Goal: Transaction & Acquisition: Purchase product/service

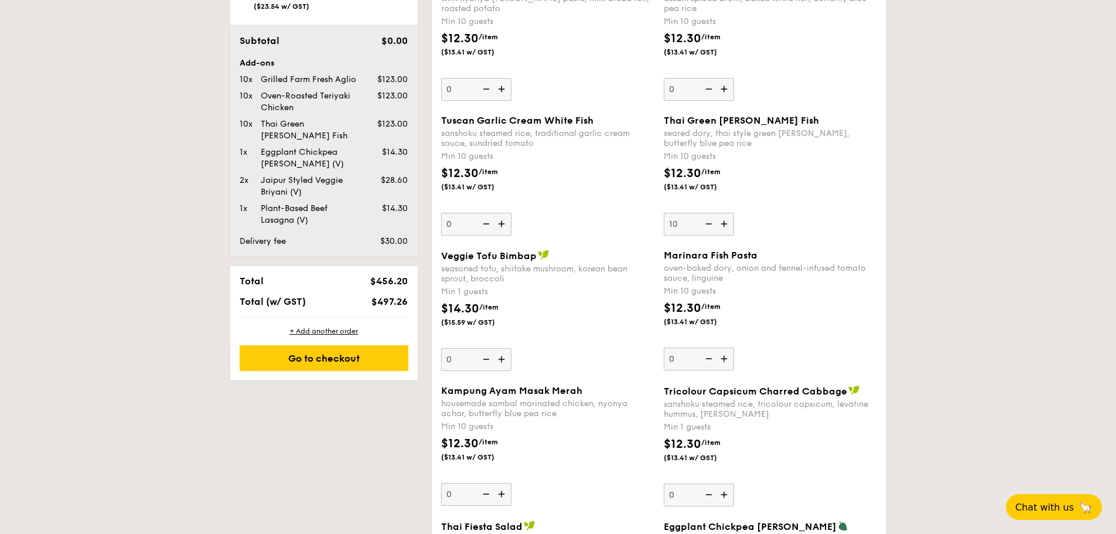
scroll to position [703, 0]
click at [299, 175] on div "Jaipur Styled Veggie Briyani (V)" at bounding box center [309, 186] width 107 height 23
drag, startPoint x: 296, startPoint y: 170, endPoint x: 261, endPoint y: 146, distance: 42.7
click at [261, 147] on div "Add-ons 10x Grilled Farm Fresh Aglio $123.00 10x Oven-Roasted Teriyaki Chicken …" at bounding box center [324, 142] width 169 height 169
click at [259, 147] on div "Eggplant Chickpea [PERSON_NAME] (V)" at bounding box center [309, 158] width 107 height 23
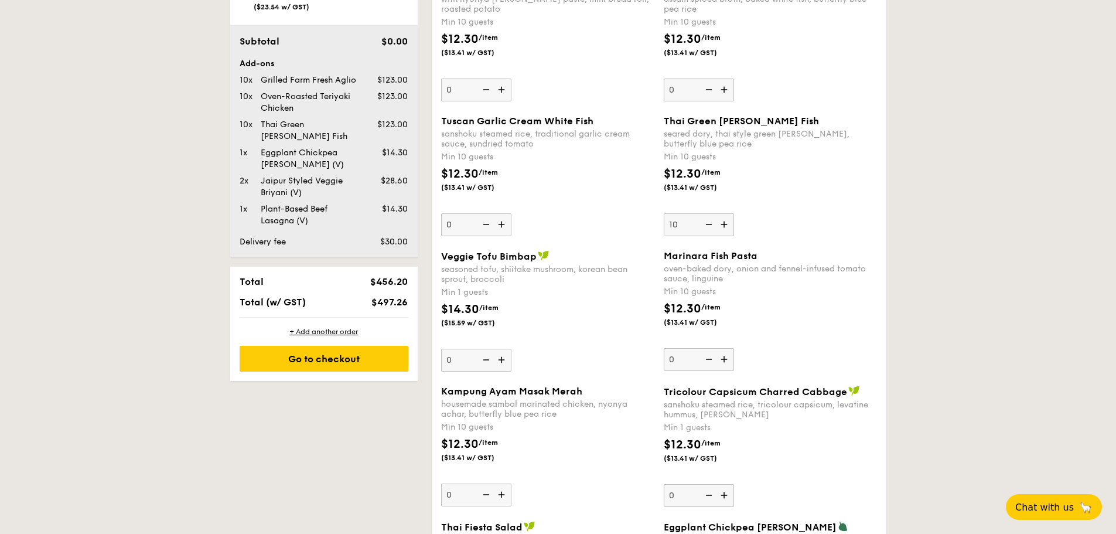
click at [273, 147] on div "Eggplant Chickpea [PERSON_NAME] (V)" at bounding box center [309, 158] width 107 height 23
drag, startPoint x: 261, startPoint y: 140, endPoint x: 330, endPoint y: 180, distance: 79.3
click at [330, 180] on div "Add-ons 10x Grilled Farm Fresh Aglio $123.00 10x Oven-Roasted Teriyaki Chicken …" at bounding box center [324, 142] width 169 height 169
click at [320, 178] on div "Jaipur Styled Veggie Briyani (V)" at bounding box center [309, 186] width 107 height 23
drag, startPoint x: 307, startPoint y: 180, endPoint x: 234, endPoint y: 141, distance: 83.3
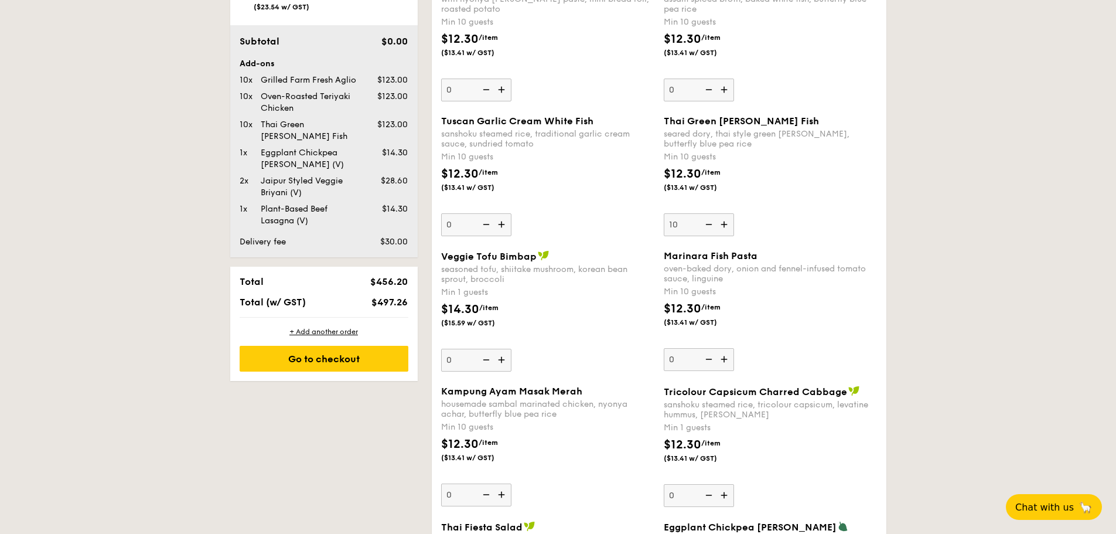
click at [240, 141] on div "Add-ons 10x Grilled Farm Fresh Aglio $123.00 10x Oven-Roasted Teriyaki Chicken …" at bounding box center [324, 142] width 169 height 169
click at [313, 181] on div "Jaipur Styled Veggie Briyani (V)" at bounding box center [309, 186] width 107 height 23
drag, startPoint x: 295, startPoint y: 173, endPoint x: 269, endPoint y: 166, distance: 26.1
click at [272, 175] on div "Jaipur Styled Veggie Briyani (V)" at bounding box center [309, 186] width 107 height 23
drag, startPoint x: 269, startPoint y: 166, endPoint x: 264, endPoint y: 167, distance: 5.9
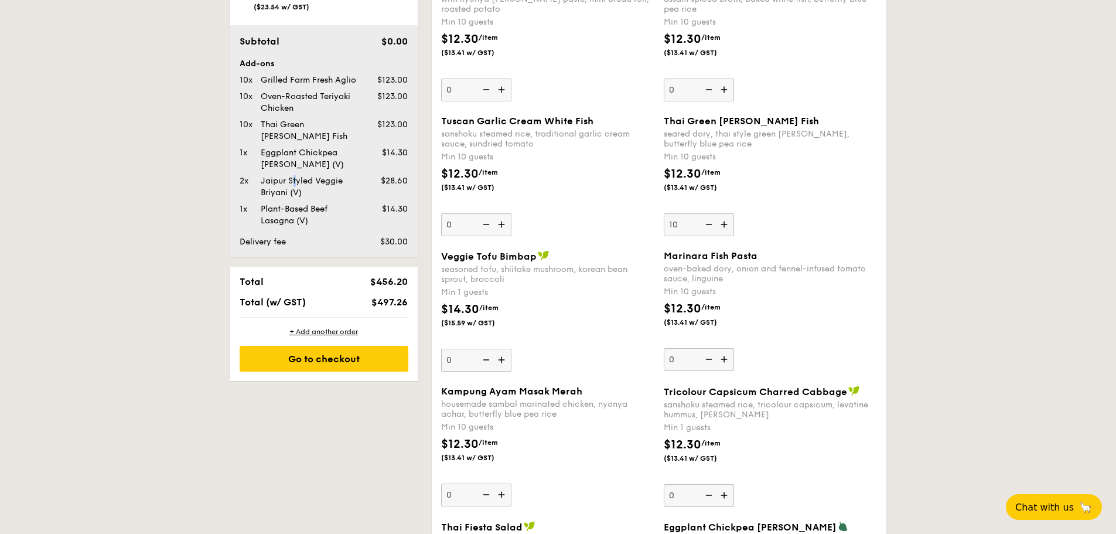
click at [264, 175] on div "Jaipur Styled Veggie Briyani (V)" at bounding box center [309, 186] width 107 height 23
click at [291, 181] on div "Jaipur Styled Veggie Briyani (V)" at bounding box center [309, 186] width 107 height 23
drag, startPoint x: 296, startPoint y: 175, endPoint x: 234, endPoint y: 142, distance: 69.9
click at [234, 142] on div "Subtotal $0.00 Add-ons 10x Grilled Farm Fresh Aglio $123.00 10x Oven-Roasted Te…" at bounding box center [323, 141] width 187 height 232
click at [323, 180] on div "Jaipur Styled Veggie Briyani (V)" at bounding box center [309, 186] width 107 height 23
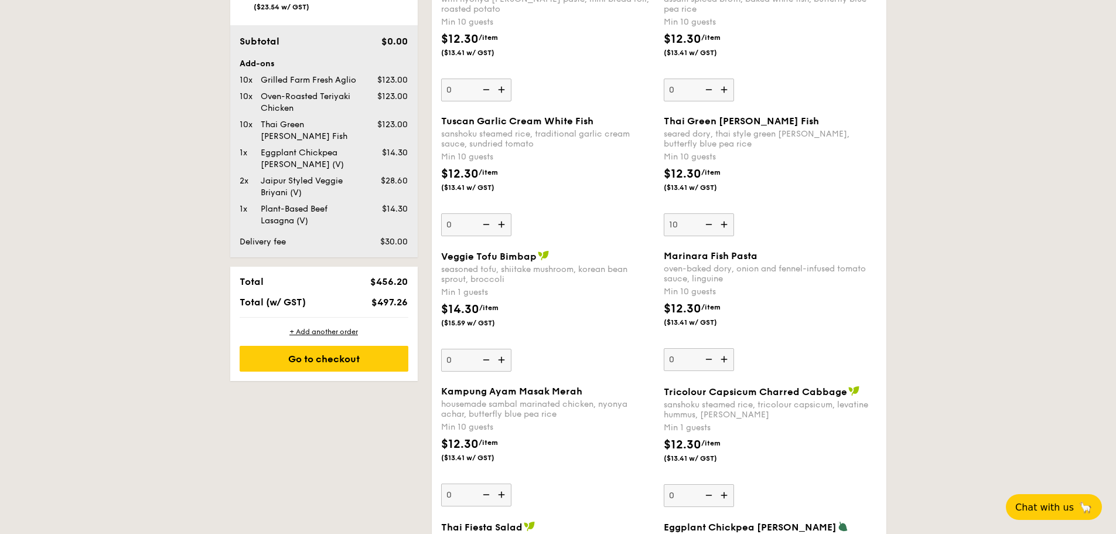
drag, startPoint x: 312, startPoint y: 179, endPoint x: 257, endPoint y: 141, distance: 66.1
click at [257, 141] on div "Add-ons 10x Grilled Farm Fresh Aglio $123.00 10x Oven-Roasted Teriyaki Chicken …" at bounding box center [324, 142] width 169 height 169
drag, startPoint x: 311, startPoint y: 210, endPoint x: 254, endPoint y: 198, distance: 58.6
click at [254, 203] on div "1x Plant-Based Beef Lasagna (V) $14.30" at bounding box center [324, 214] width 178 height 23
click at [321, 210] on div "Plant-Based Beef Lasagna (V)" at bounding box center [309, 214] width 107 height 23
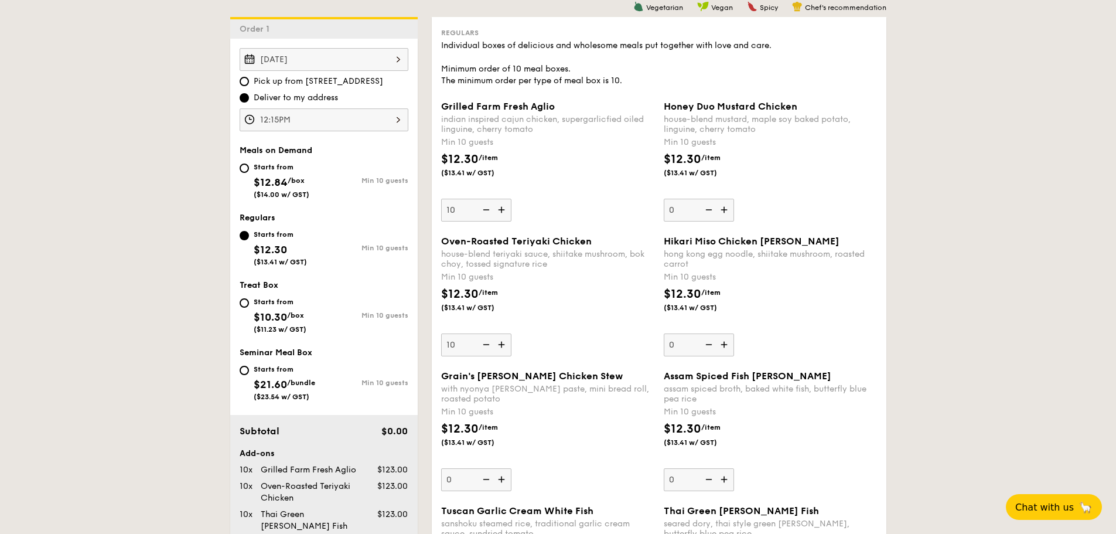
scroll to position [293, 0]
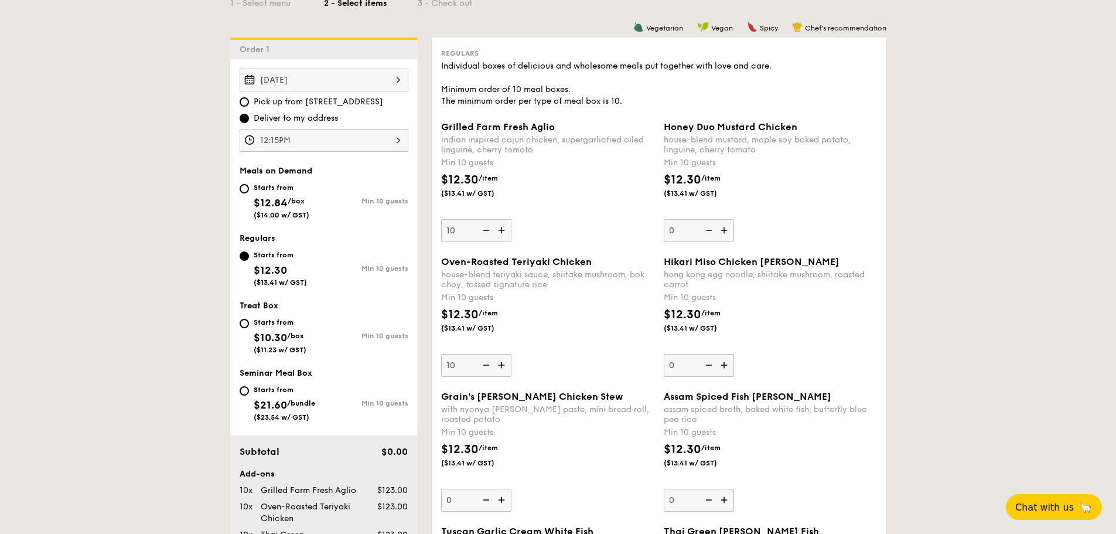
click at [501, 226] on img at bounding box center [503, 230] width 18 height 22
click at [501, 226] on input "10" at bounding box center [476, 230] width 70 height 23
click at [487, 230] on img at bounding box center [485, 230] width 18 height 22
click at [487, 230] on input "11" at bounding box center [476, 230] width 70 height 23
type input "10"
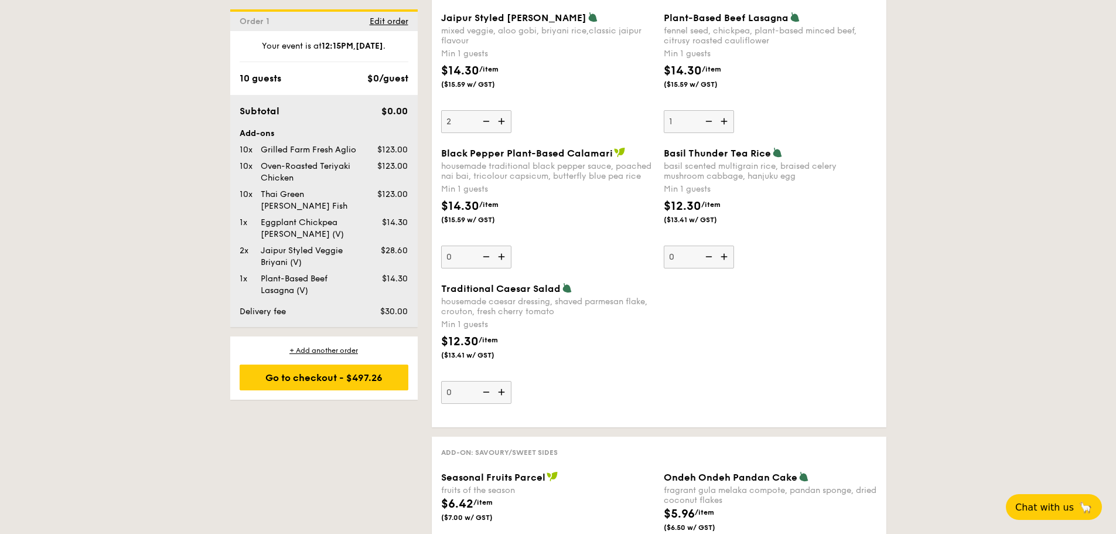
scroll to position [1288, 0]
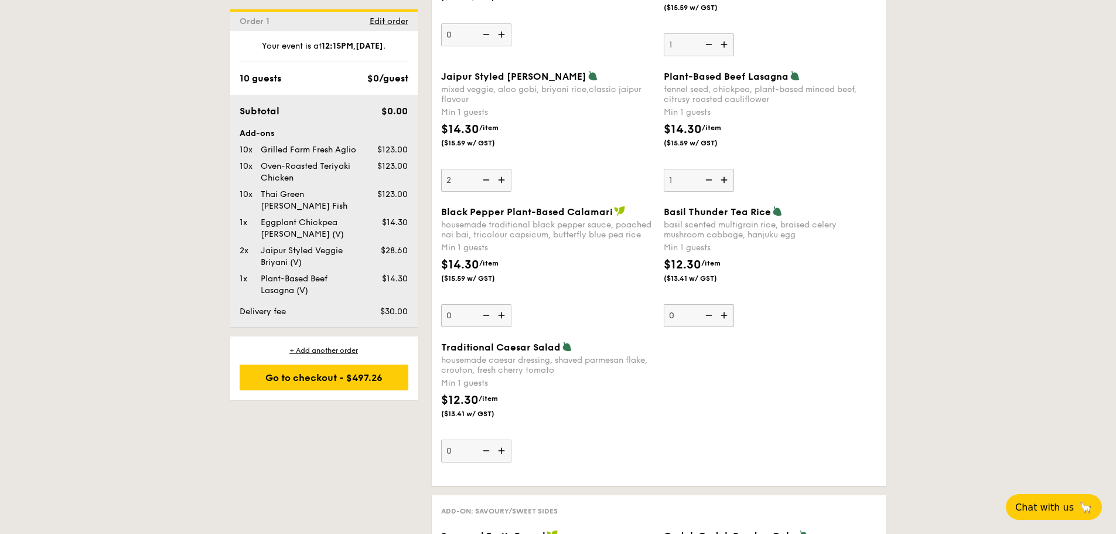
click at [707, 176] on img at bounding box center [708, 180] width 18 height 22
click at [707, 176] on input "1" at bounding box center [699, 180] width 70 height 23
type input "0"
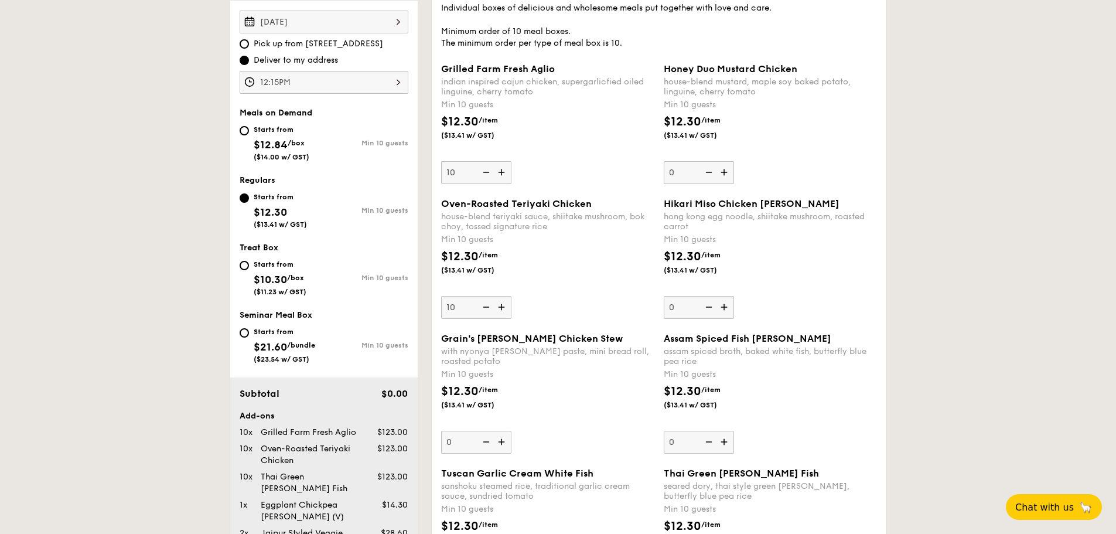
scroll to position [351, 0]
click at [501, 170] on img at bounding box center [503, 171] width 18 height 22
click at [501, 170] on input "10" at bounding box center [476, 171] width 70 height 23
type input "11"
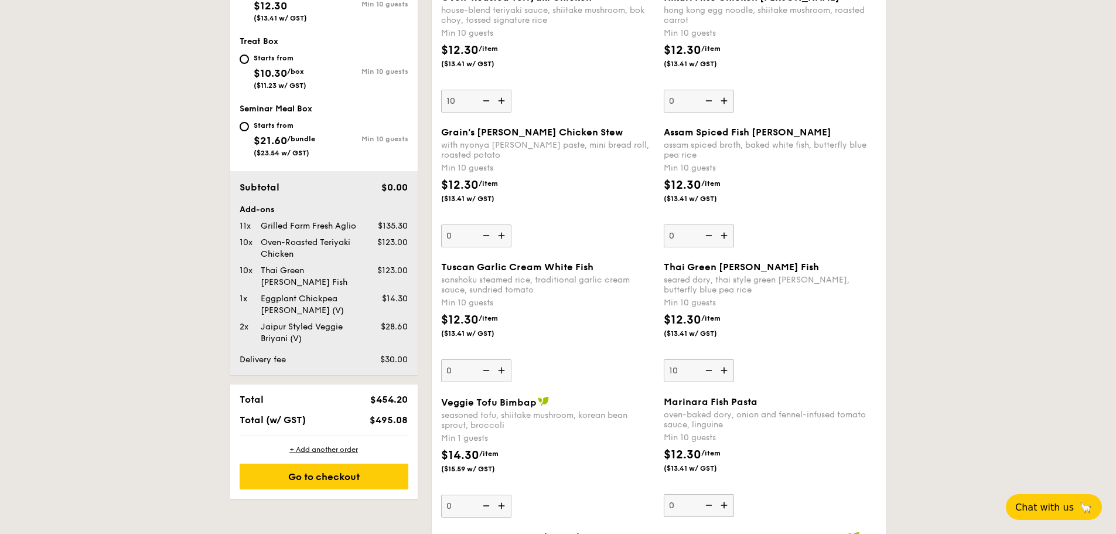
scroll to position [586, 0]
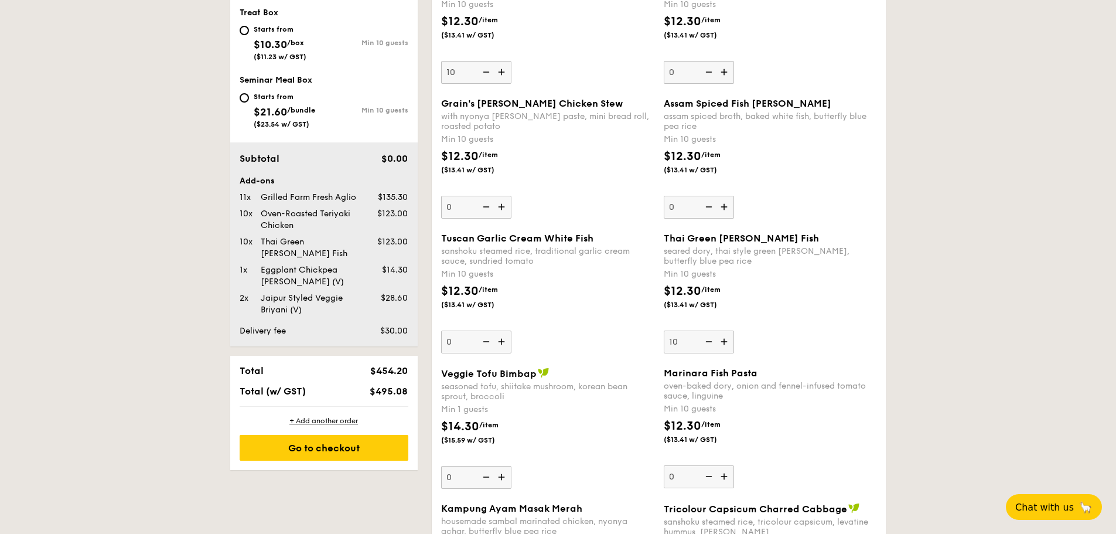
click at [727, 344] on img at bounding box center [725, 341] width 18 height 22
click at [727, 344] on input "10" at bounding box center [699, 341] width 70 height 23
type input "11"
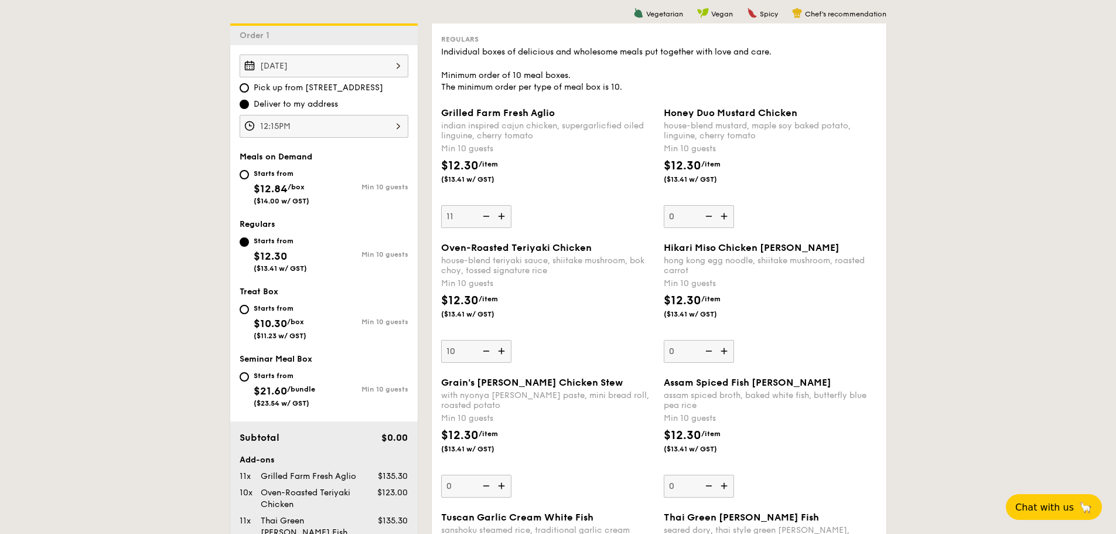
scroll to position [293, 0]
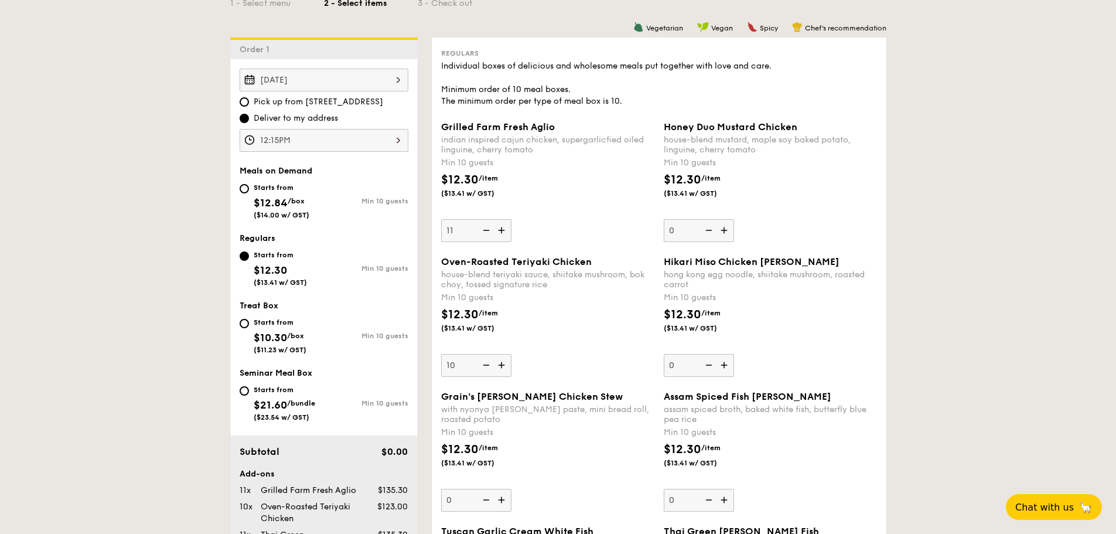
click at [506, 361] on img at bounding box center [503, 365] width 18 height 22
click at [506, 361] on input "10" at bounding box center [476, 365] width 70 height 23
type input "11"
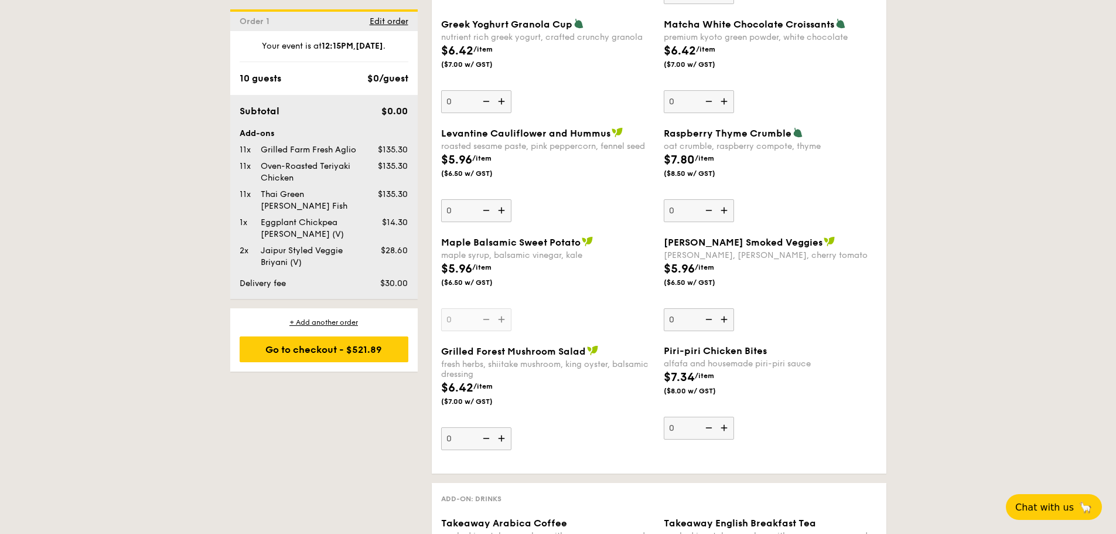
scroll to position [1874, 0]
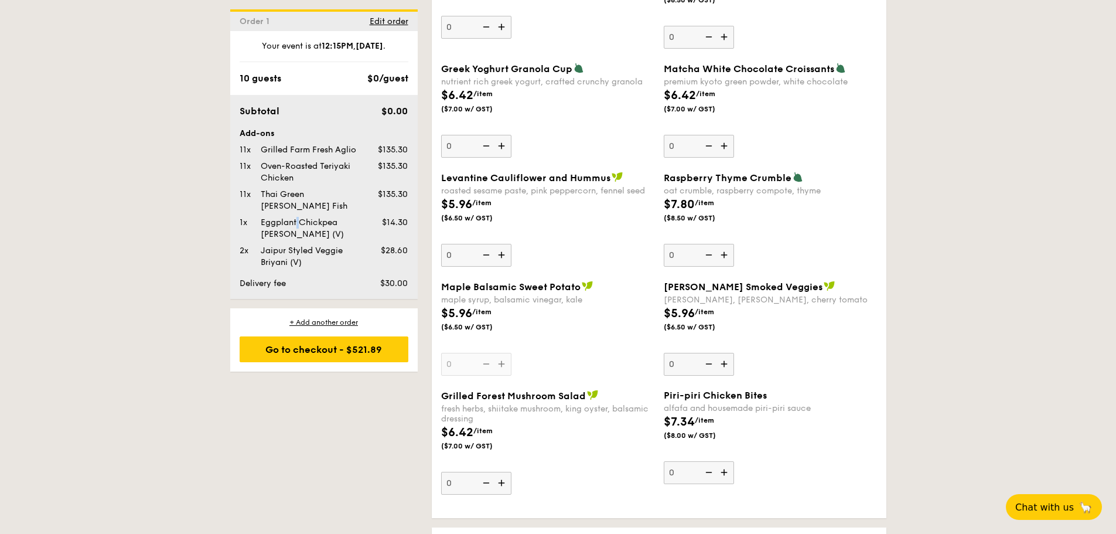
click at [268, 217] on div "Eggplant Chickpea Masala Briyani (V)" at bounding box center [309, 228] width 107 height 23
click at [314, 217] on div "Eggplant Chickpea Masala Briyani (V)" at bounding box center [309, 228] width 107 height 23
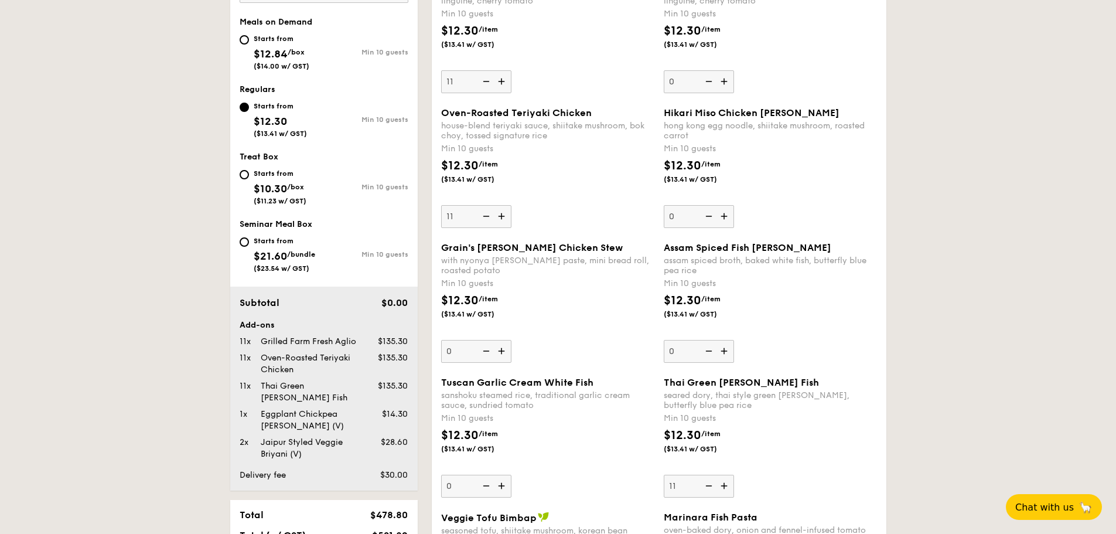
scroll to position [586, 0]
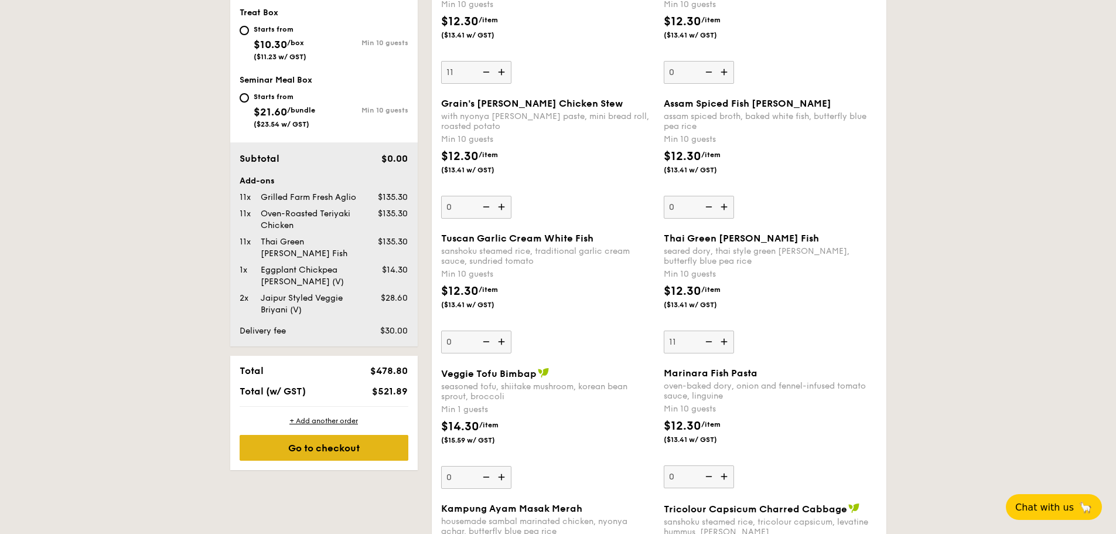
click at [370, 437] on div "Go to checkout" at bounding box center [324, 448] width 169 height 26
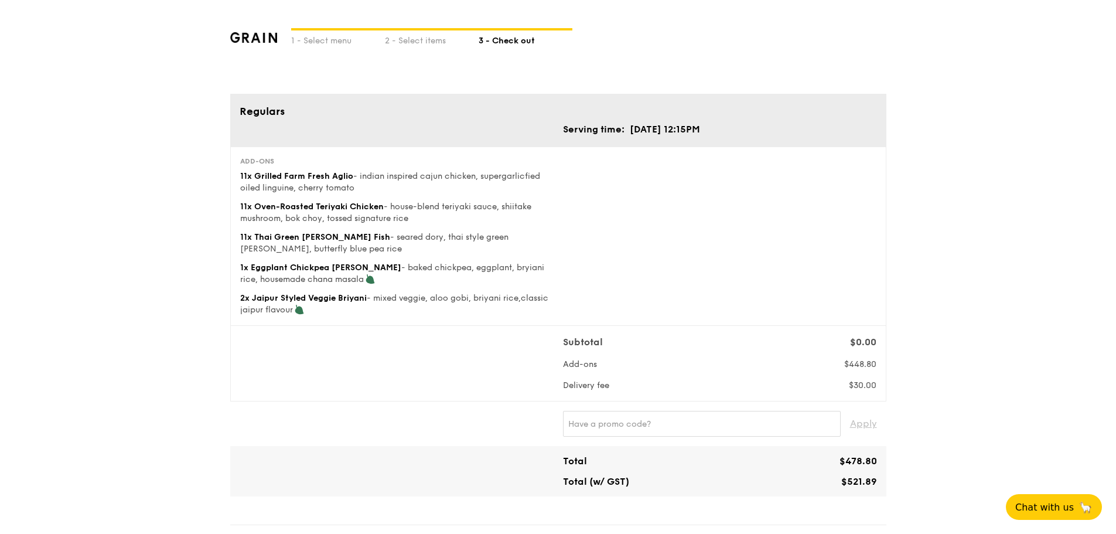
click at [310, 249] on div "11x Thai Green Curry Fish - seared dory, thai style green curry, butterfly blue…" at bounding box center [396, 242] width 313 height 23
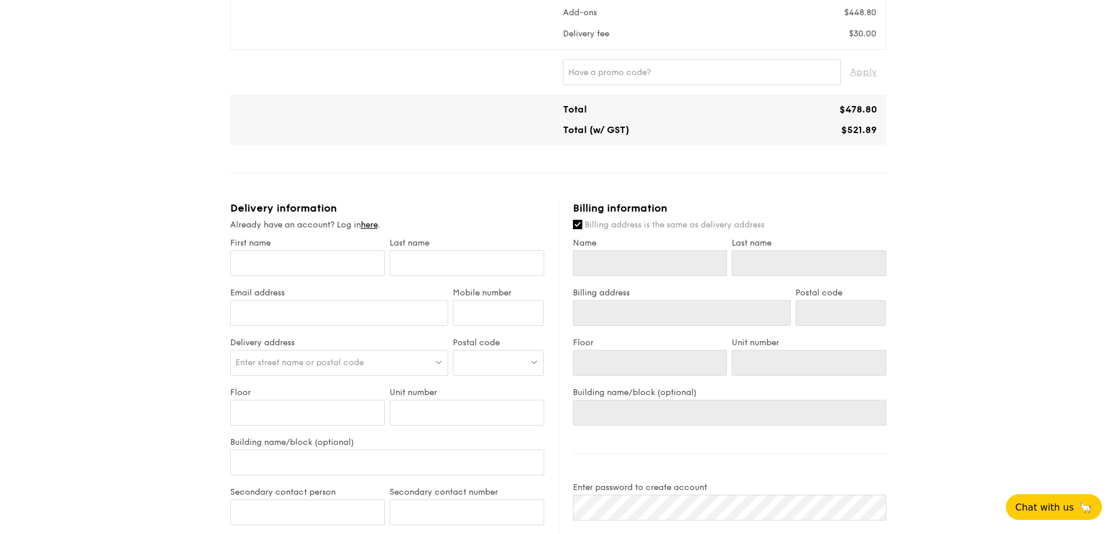
scroll to position [117, 0]
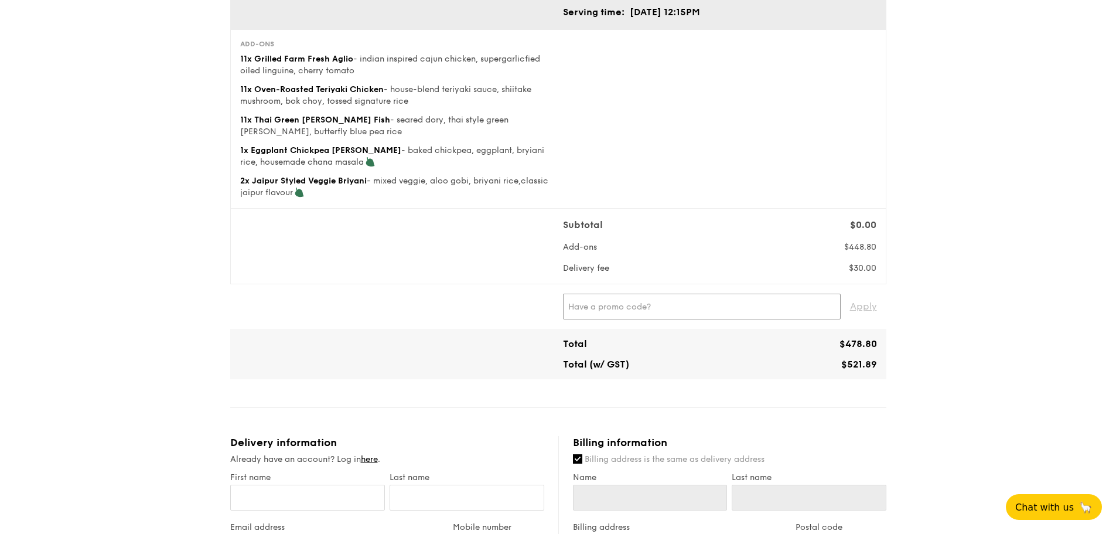
click at [724, 308] on input "text" at bounding box center [702, 306] width 278 height 26
type input "GPE3QT"
click at [879, 305] on div "GPE3QT ✕ Apply" at bounding box center [719, 306] width 323 height 26
click at [867, 305] on span "Apply" at bounding box center [863, 306] width 27 height 26
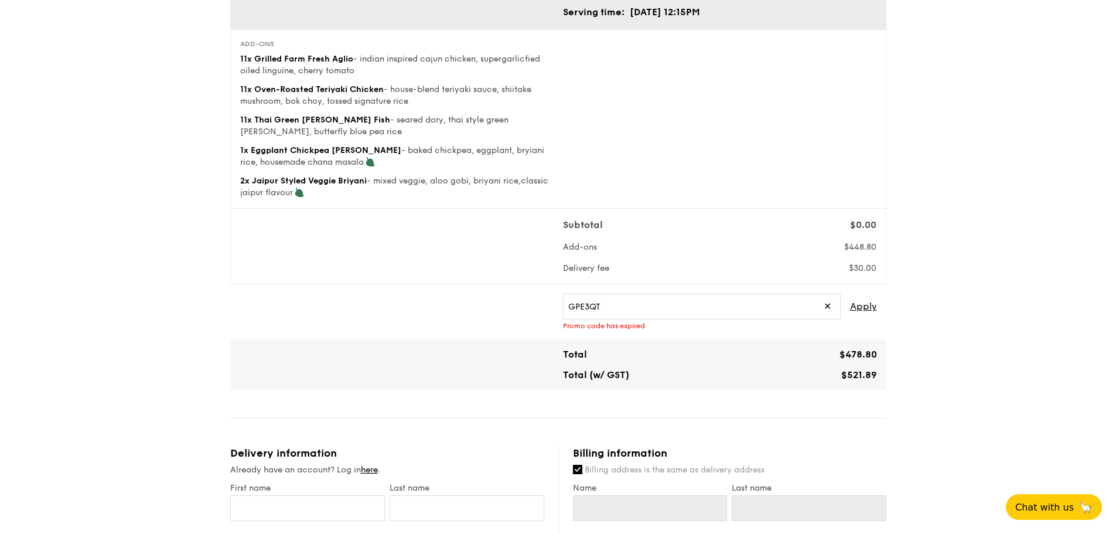
click at [825, 307] on span "✕" at bounding box center [827, 306] width 8 height 26
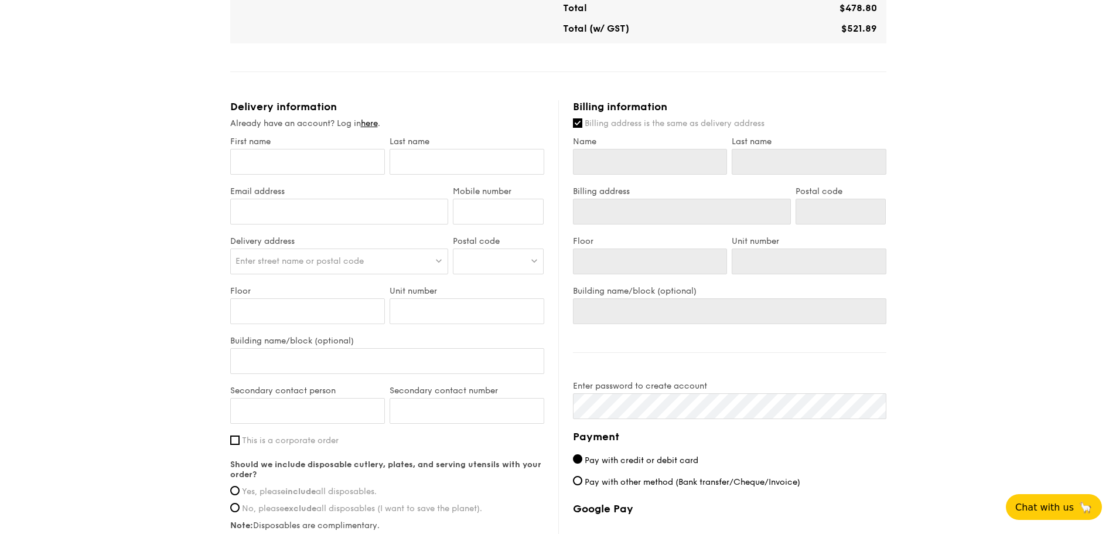
scroll to position [527, 0]
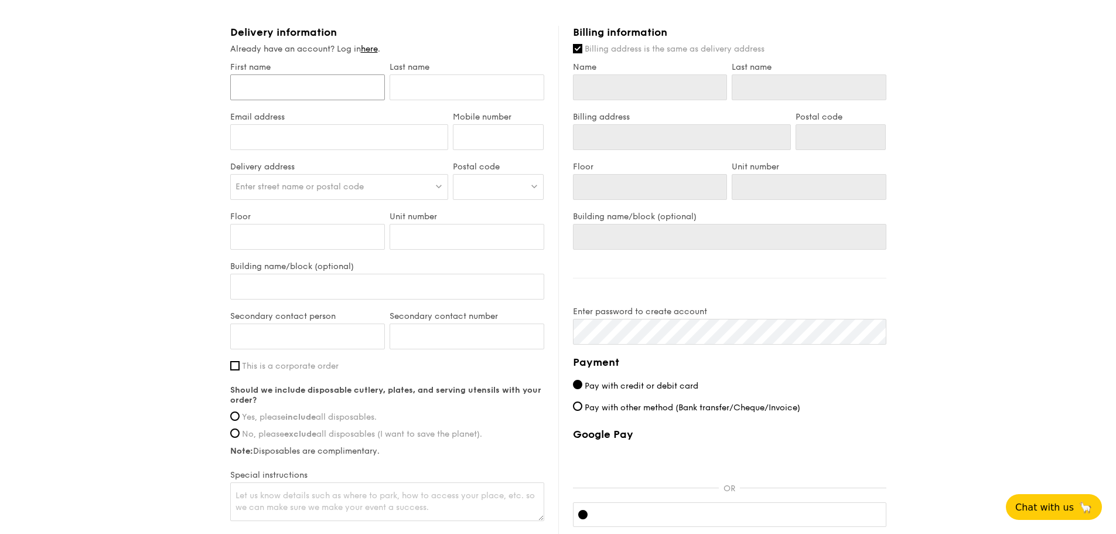
click at [346, 92] on input "First name" at bounding box center [307, 87] width 155 height 26
type input "w"
type input "wA"
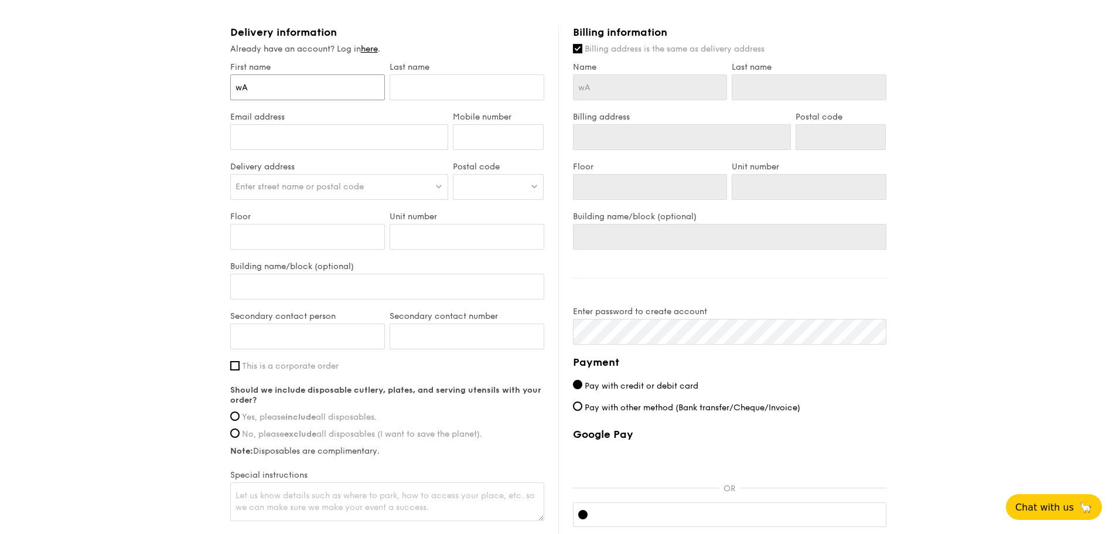
type input "wAF"
type input "wAFI"
type input "wAFIR"
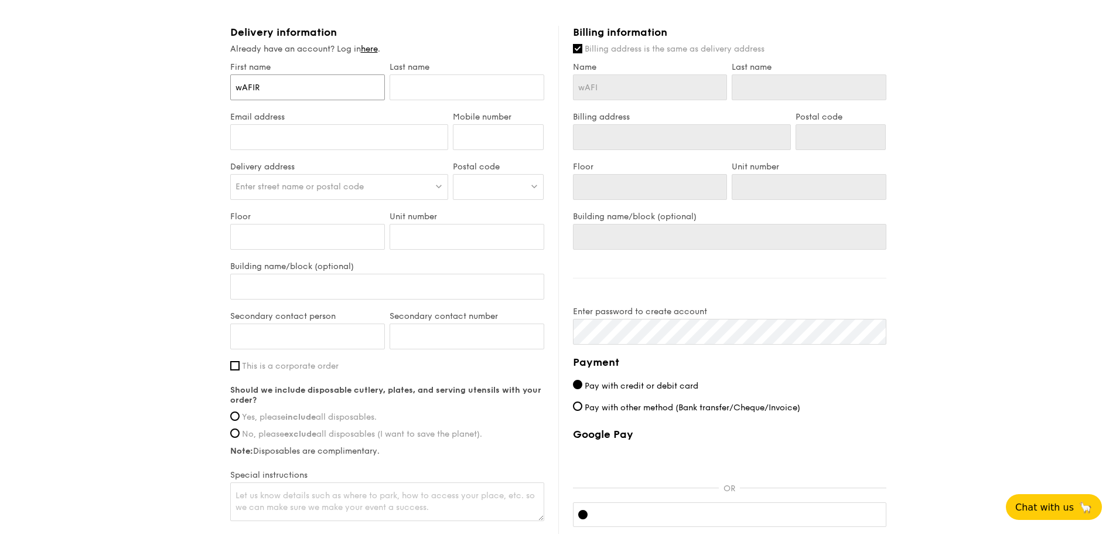
type input "wAFIR"
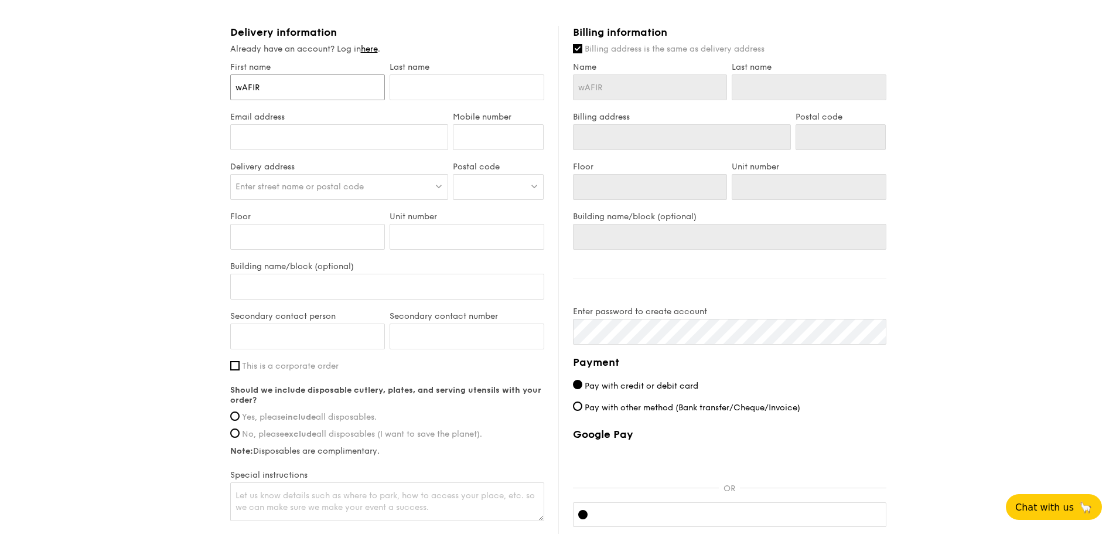
type input "wAFI"
type input "wAF"
type input "w"
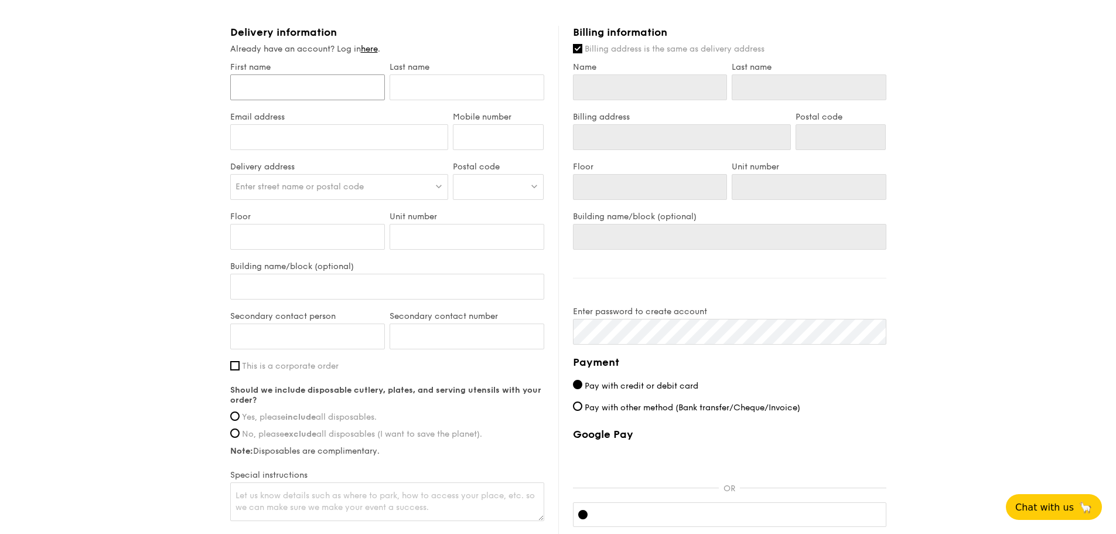
type input "W"
type input "Wa"
type input "Waf"
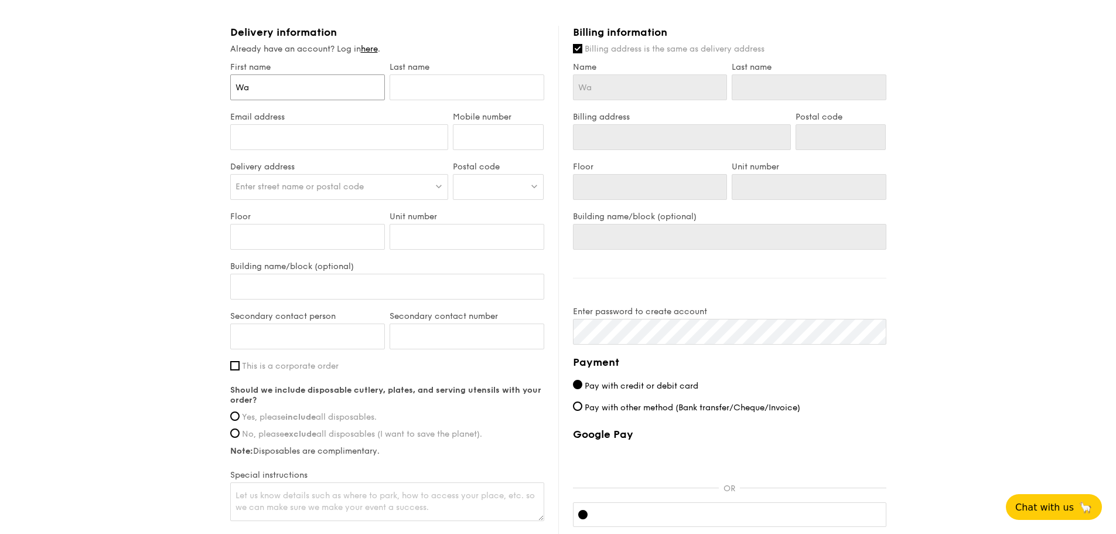
type input "Waf"
type input "Wafi"
type input "Wafir"
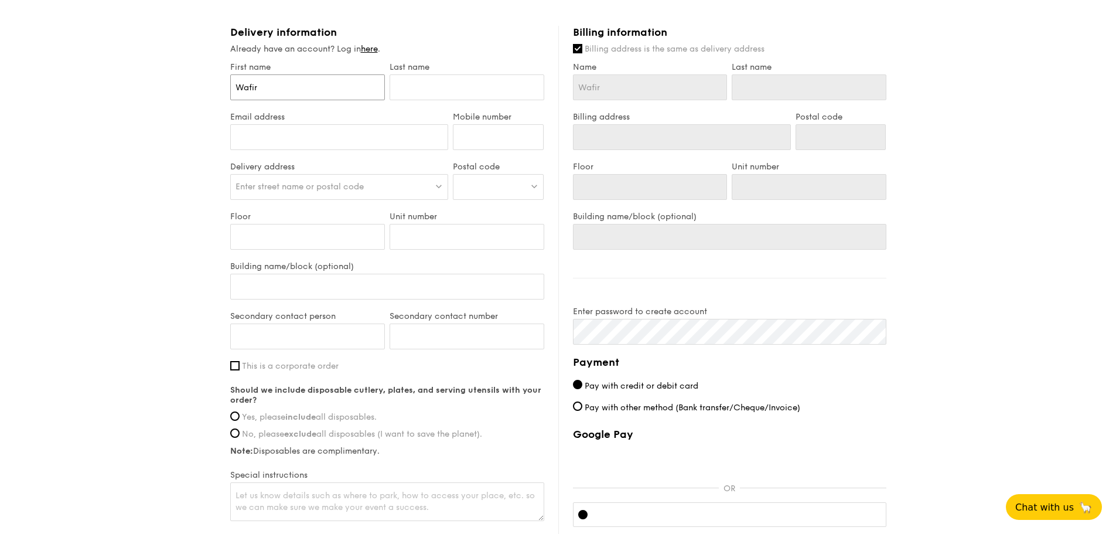
type input "Wafir"
type input "H"
type input "HI"
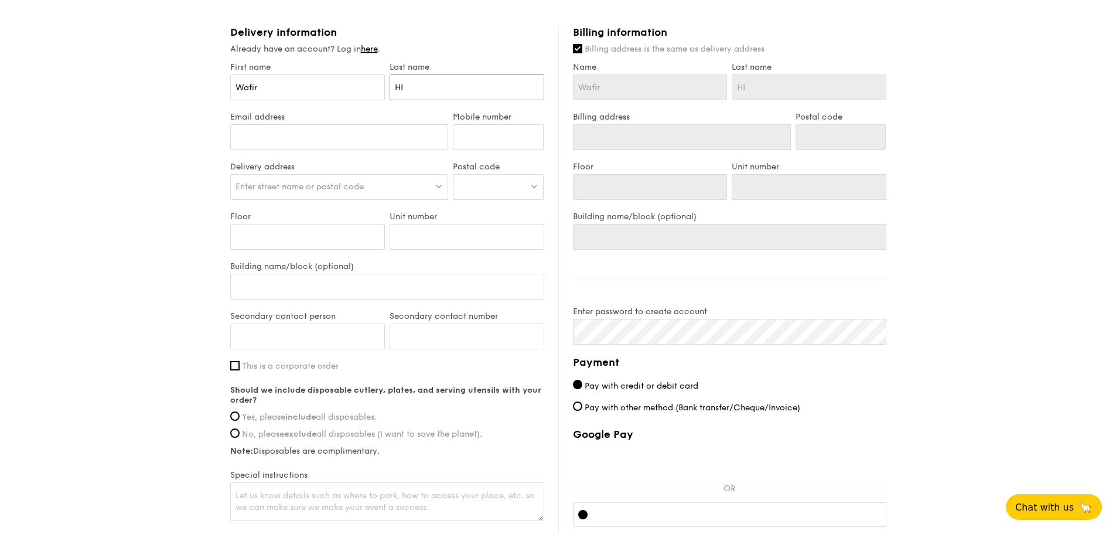
type input "HId"
type input "HIda"
type input "HIday"
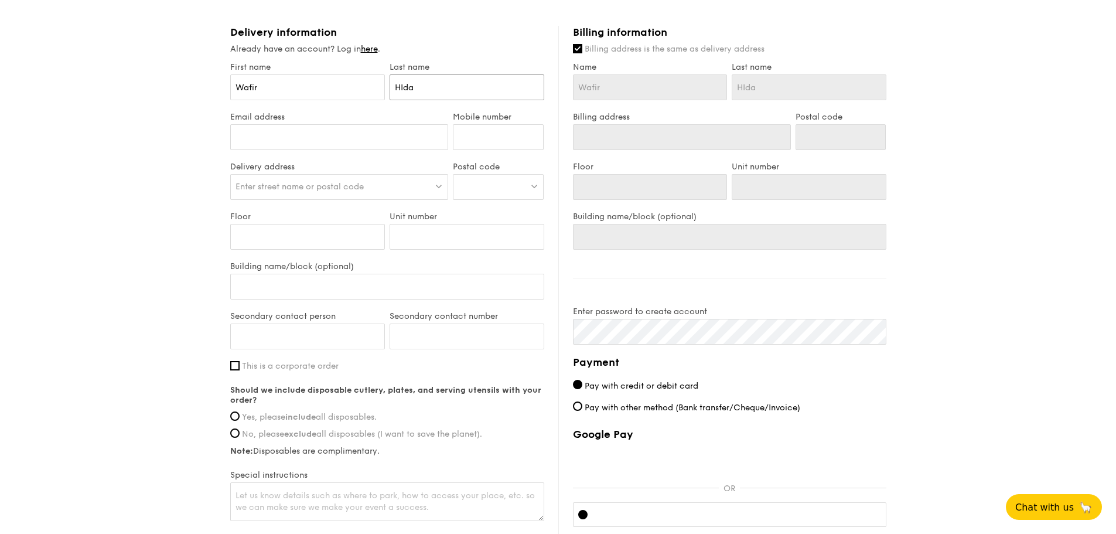
type input "HIday"
type input "HIdaya"
type input "HIdayat"
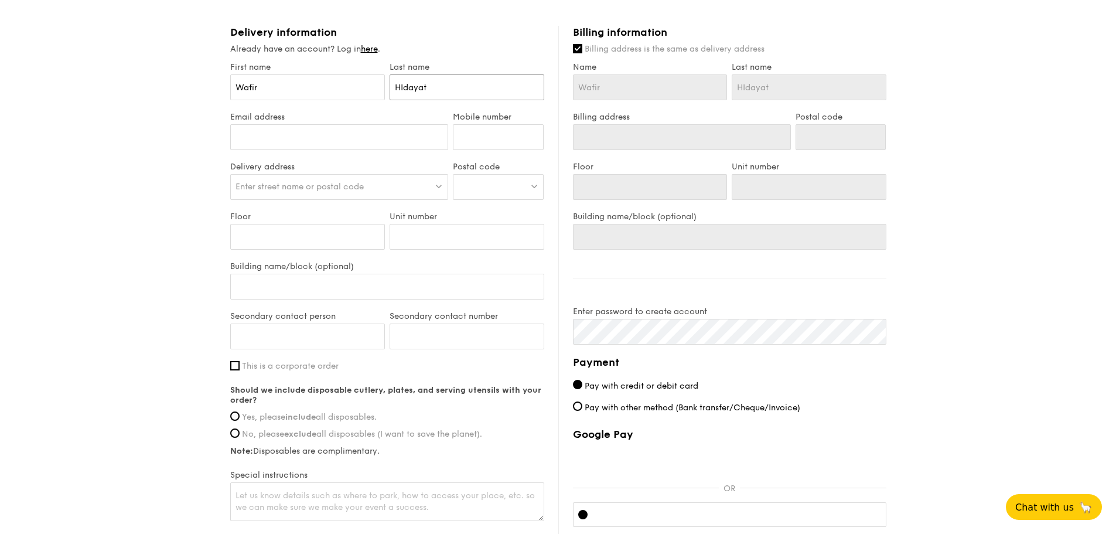
type input "HIdaya"
type input "HIday"
type input "HIda"
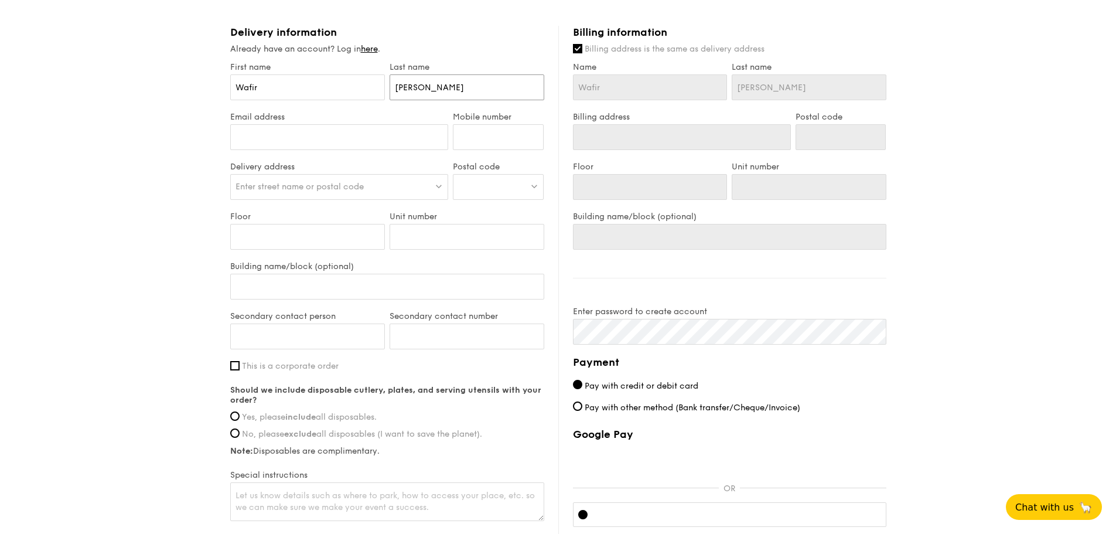
type input "HIda"
type input "HId"
type input "HI"
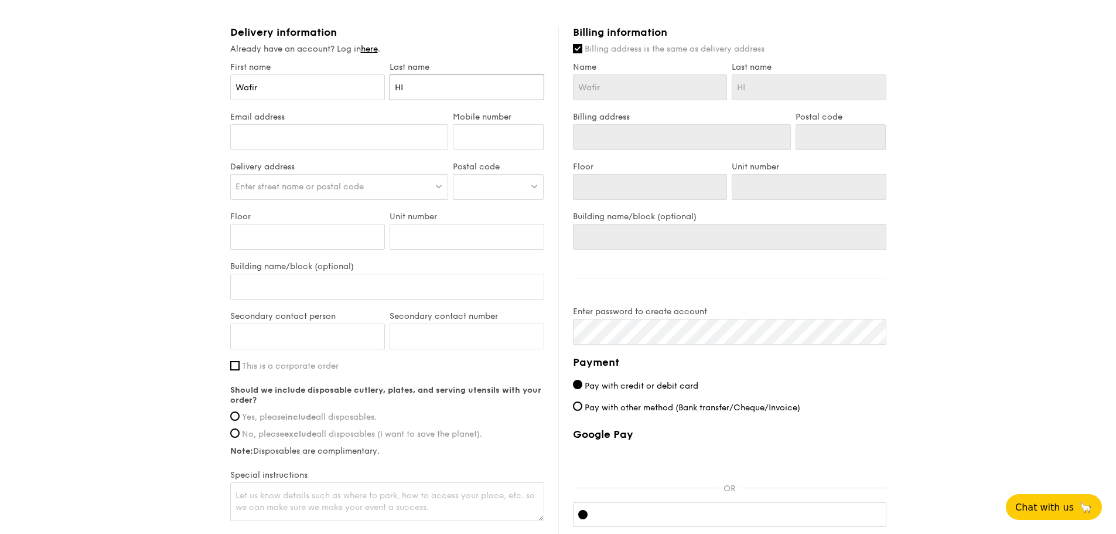
type input "H"
type input "Hi"
type input "Hid"
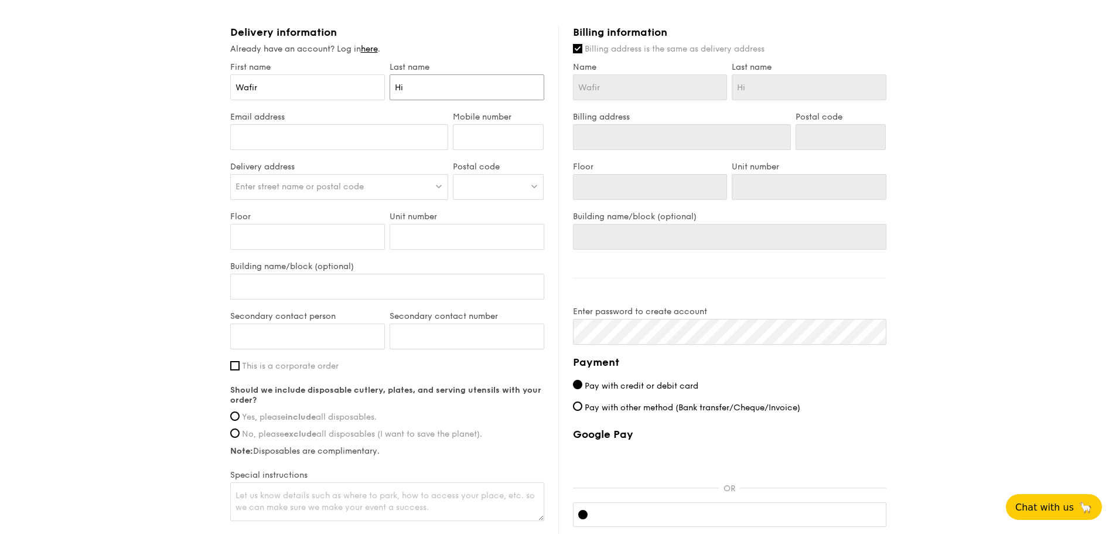
type input "Hid"
type input "Hida"
type input "Hiday"
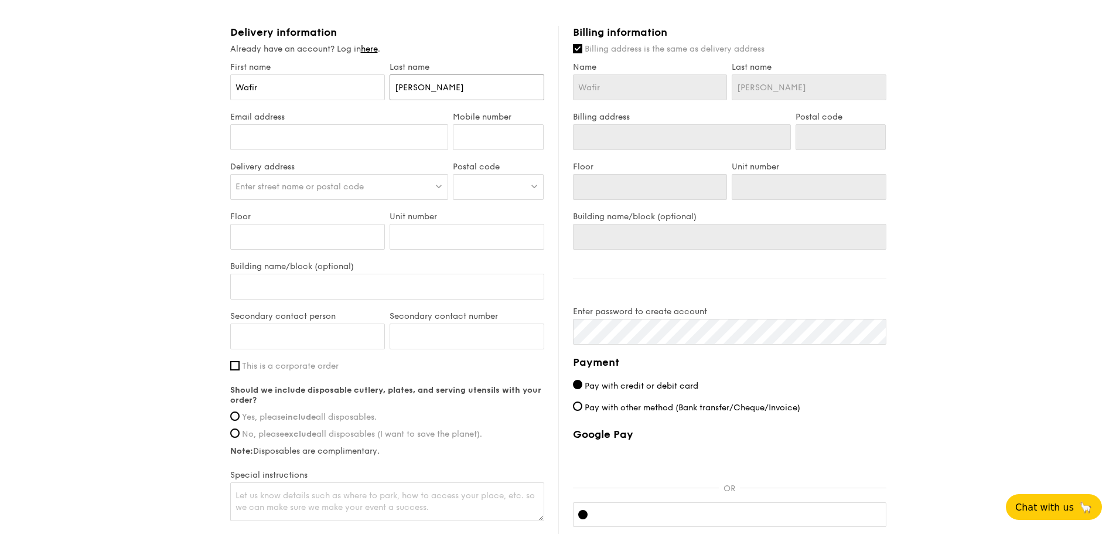
type input "Hidaya"
type input "Hidayat"
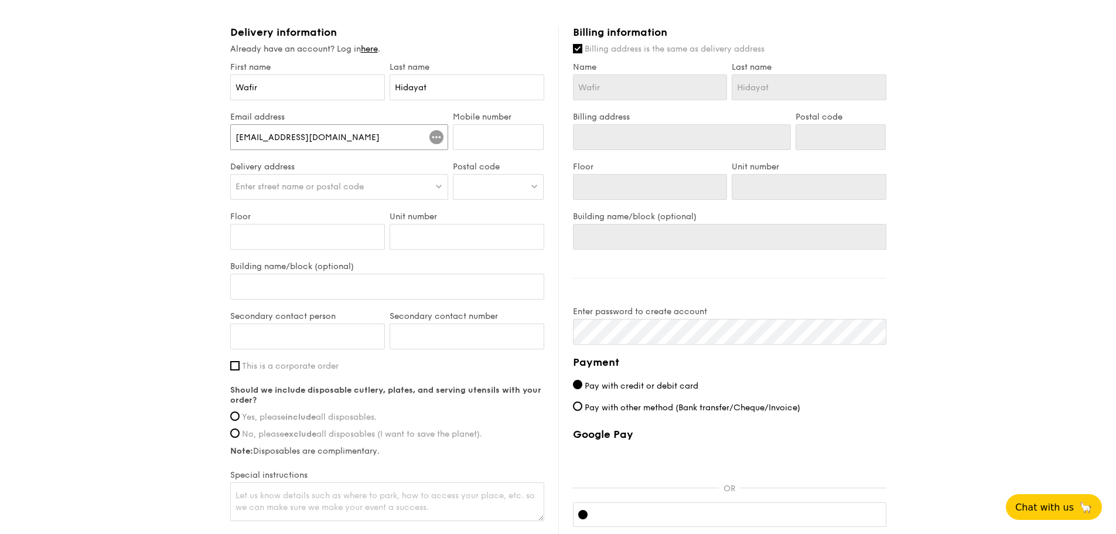
type input "wafirhidayat@gmail.com"
type input "83399264"
click at [487, 188] on div at bounding box center [498, 187] width 91 height 26
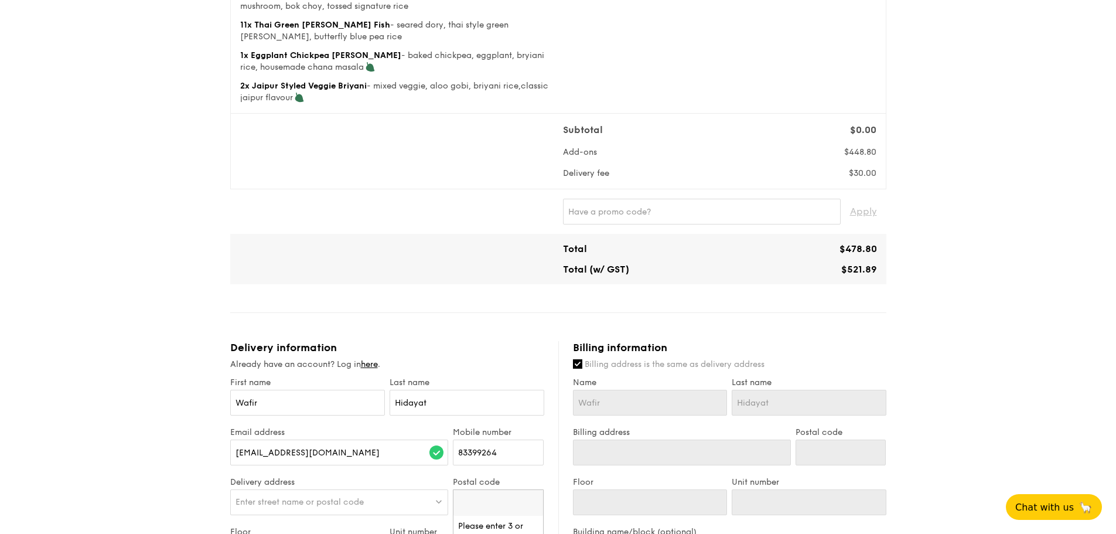
scroll to position [469, 0]
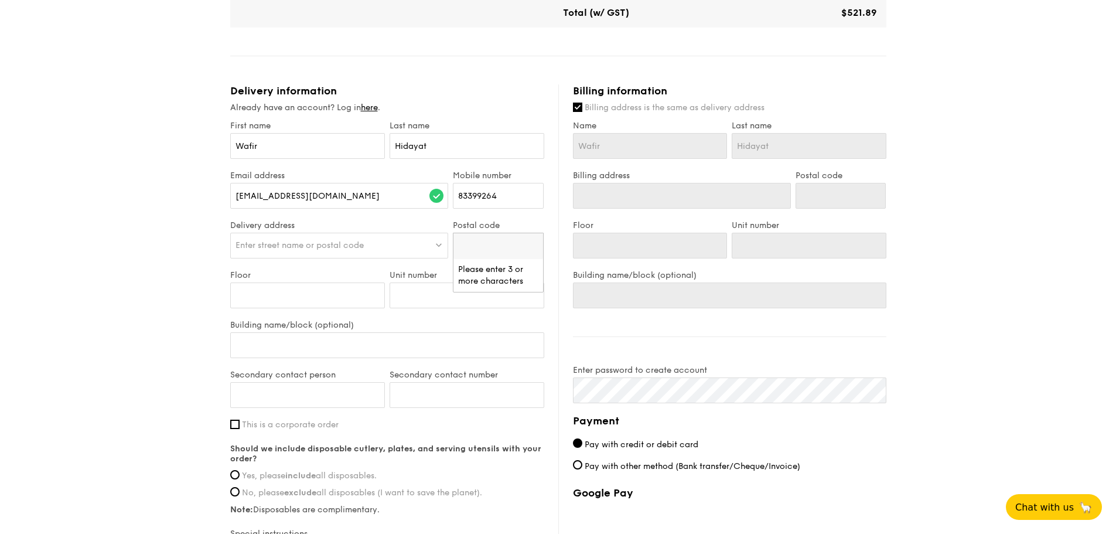
click at [479, 240] on input "search" at bounding box center [498, 246] width 90 height 26
paste input "117404"
type input "117404"
click at [481, 271] on div "[STREET_ADDRESS]" at bounding box center [488, 270] width 60 height 12
type input "[STREET_ADDRESS]"
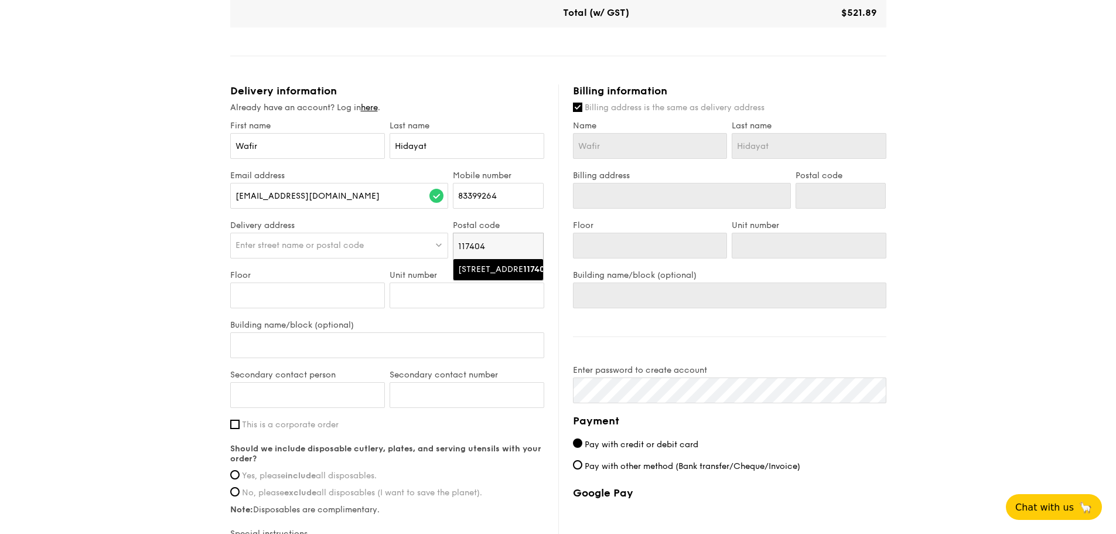
type input "117404"
click at [317, 293] on input "Floor" at bounding box center [307, 295] width 155 height 26
click at [309, 336] on input "Building name/block (optional)" at bounding box center [387, 345] width 314 height 26
type input "P"
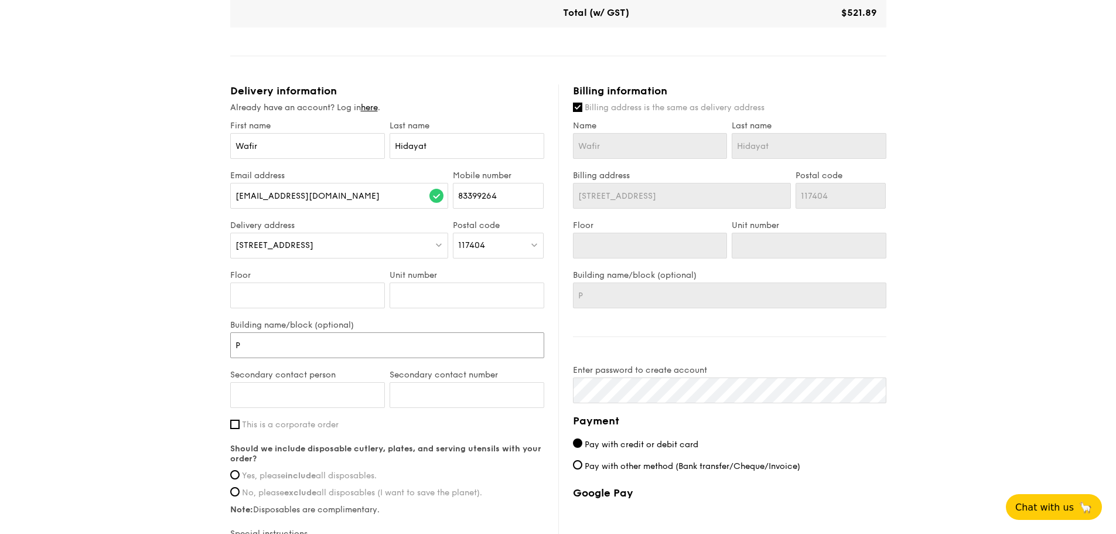
type input "Pa"
type input "Pas"
type input "Pasi"
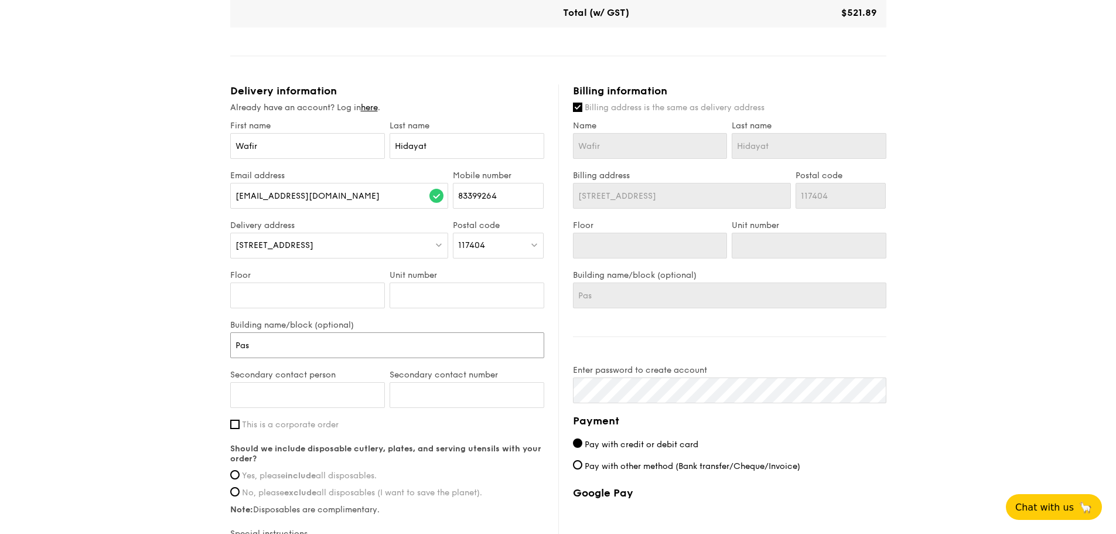
type input "Pasi"
type input "Pasir"
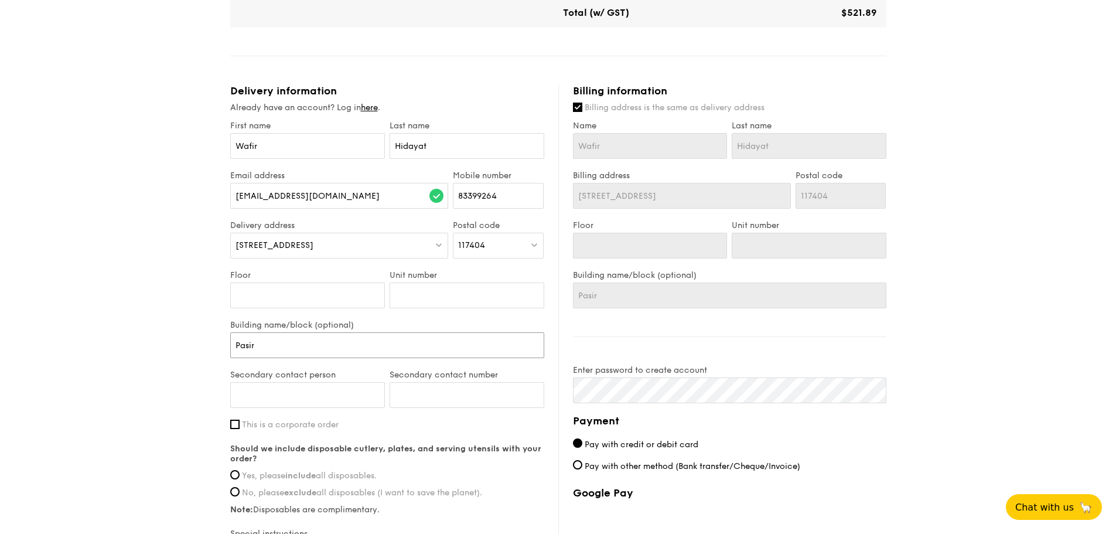
type input "Pasir P"
type input "Pasir Pa"
type input "Pasir Pan"
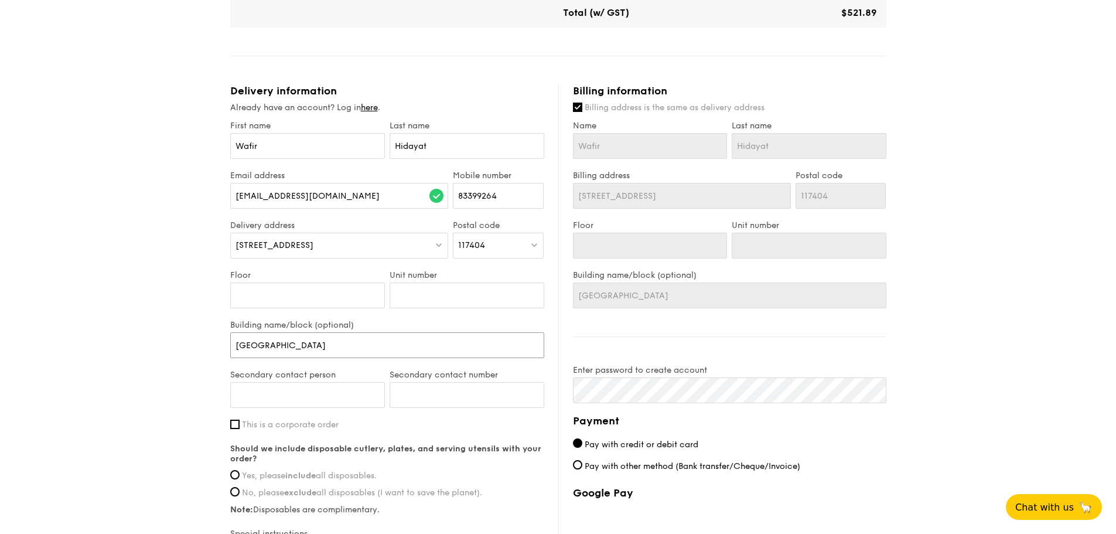
type input "Pasir Pan"
type input "Pasir Pank"
type input "Pasir Panka"
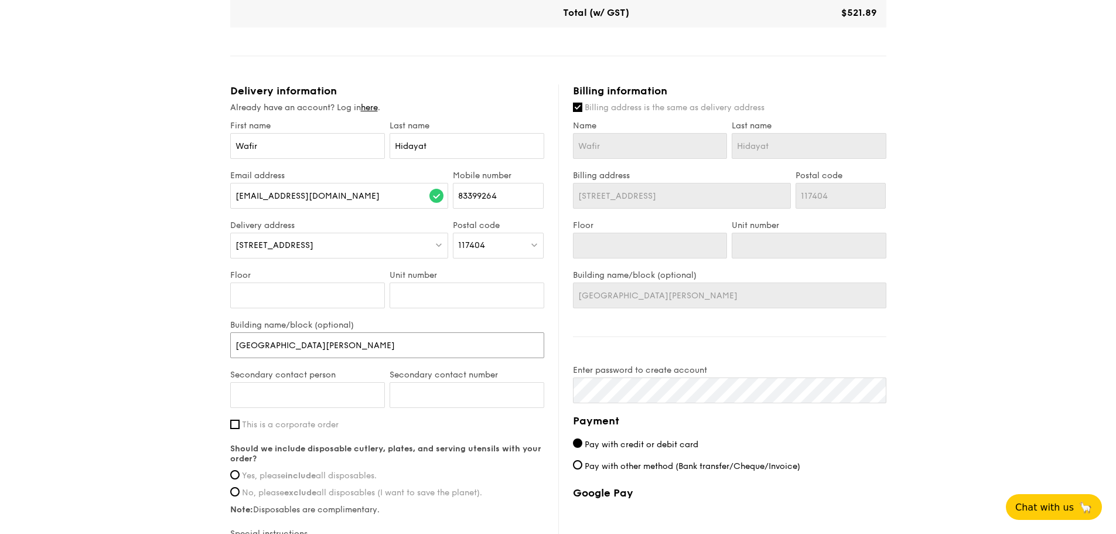
type input "Pasir Pank"
type input "Pasir Pan"
type input "Pasir Panj"
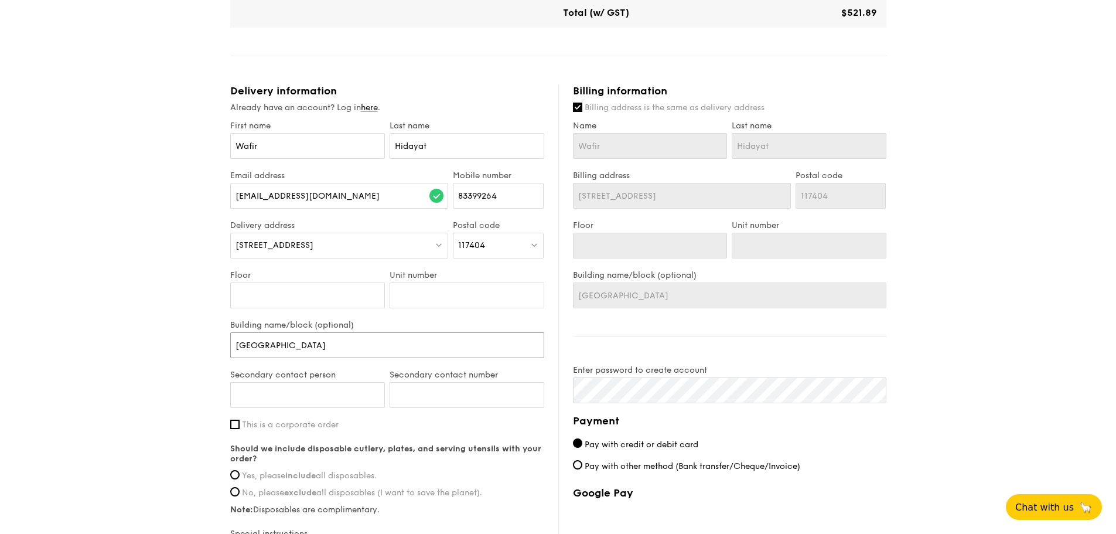
type input "Pasir Panj"
type input "Pasir Panja"
type input "Pasir Panjan"
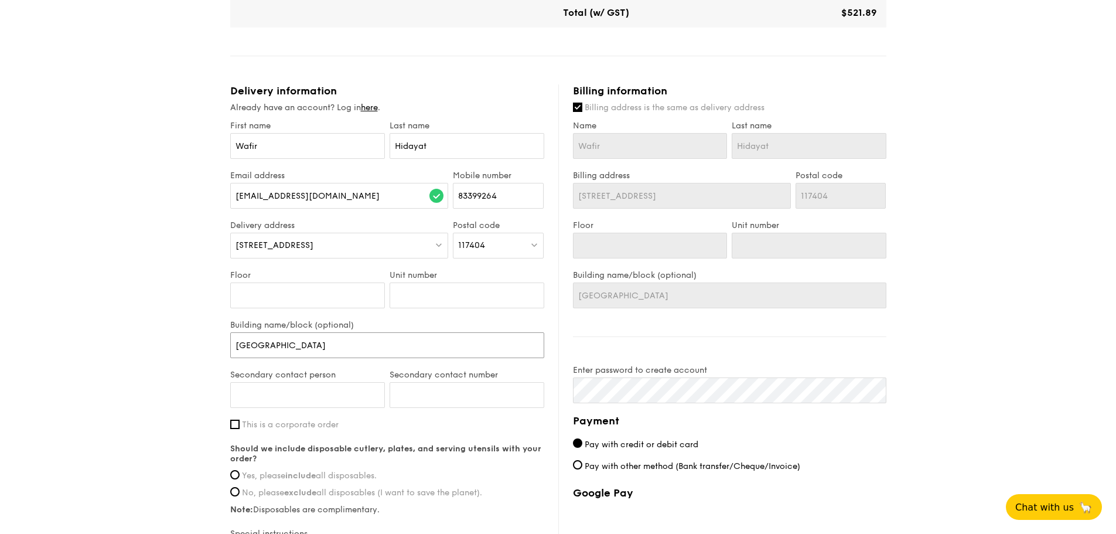
type input "Pasir Panjang"
type input "Pasir Panjang B"
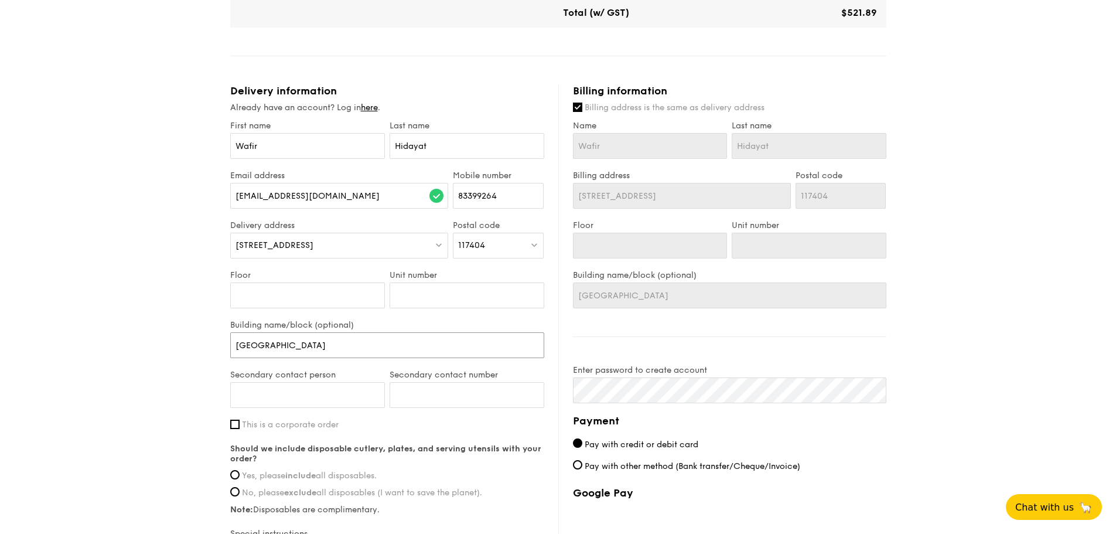
type input "Pasir Panjang B"
type input "Pasir Panjang Bu"
type input "Pasir Panjang Bui"
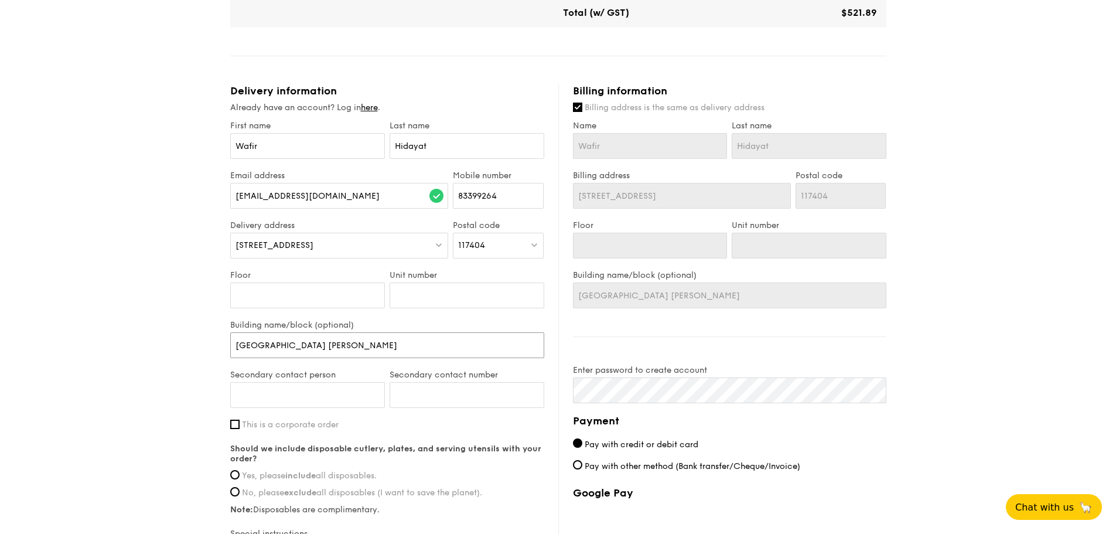
type input "Pasir Panjang Buil"
type input "Pasir Panjang Build"
type input "Pasir Panjang Buildi"
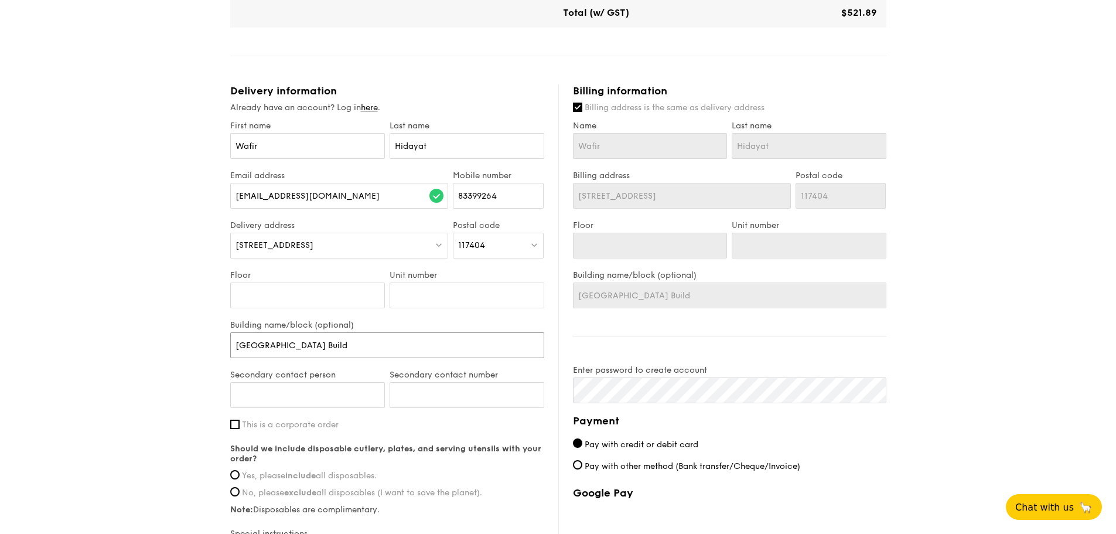
type input "Pasir Panjang Buildi"
type input "Pasir Panjang Buildin"
type input "Pasir Panjang Building"
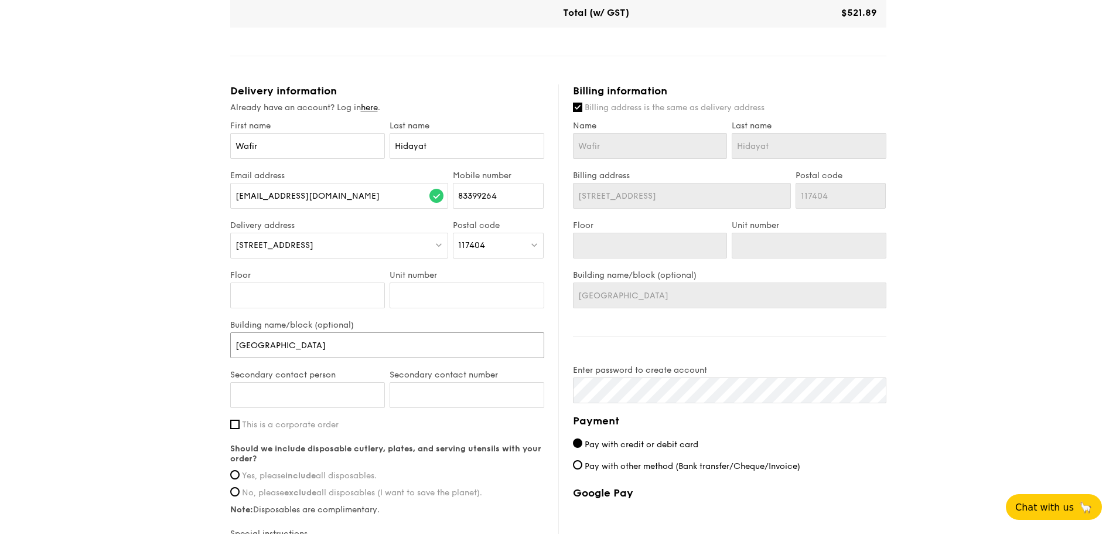
type input "Pasir Panjang Building"
type input "Pasir Panjang Building re"
type input "Pasir Panjang Building r"
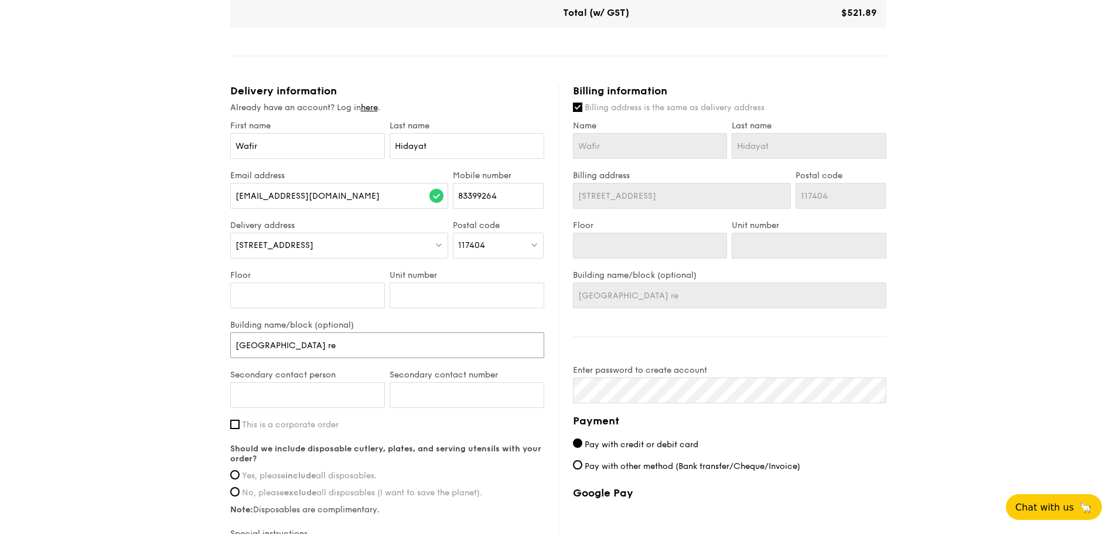
type input "Pasir Panjang Building r"
type input "Pasir Panjang Building"
type input "Pasir Panjang Building 3"
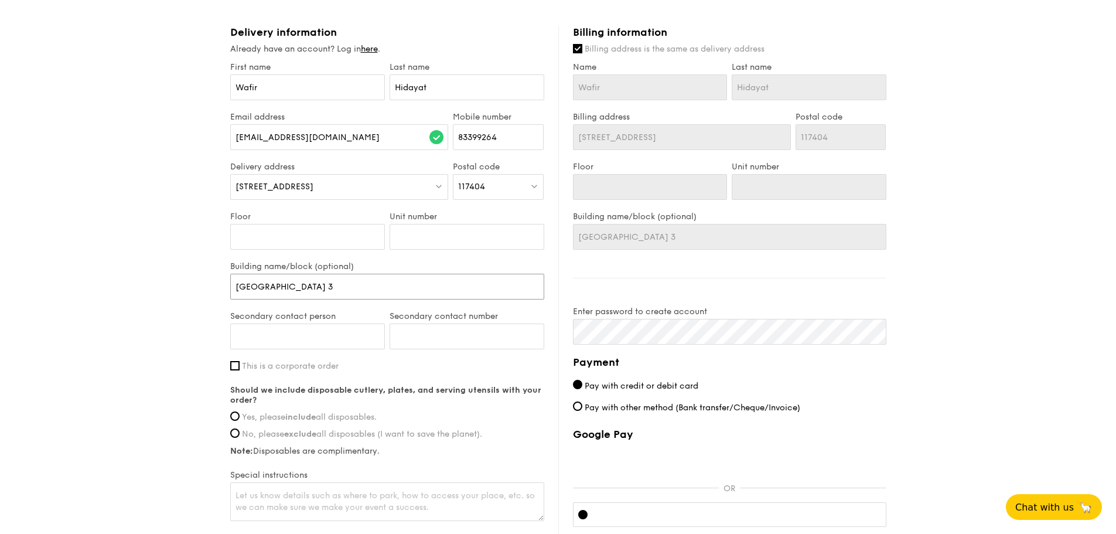
scroll to position [586, 0]
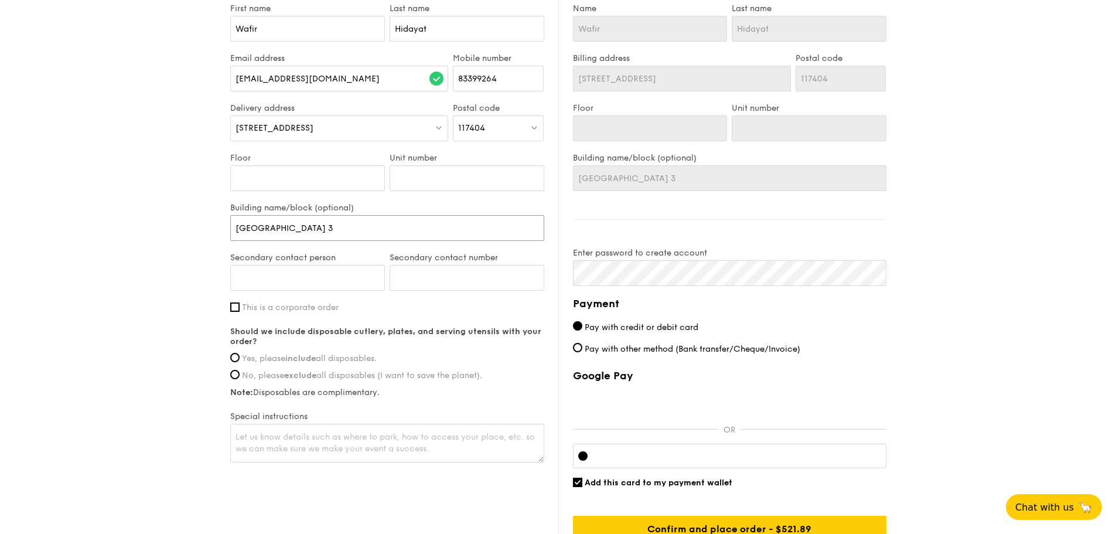
type input "Pasir Panjang Building 3"
click at [323, 307] on span "This is a corporate order" at bounding box center [290, 307] width 97 height 10
click at [240, 307] on input "This is a corporate order" at bounding box center [234, 306] width 9 height 9
checkbox input "true"
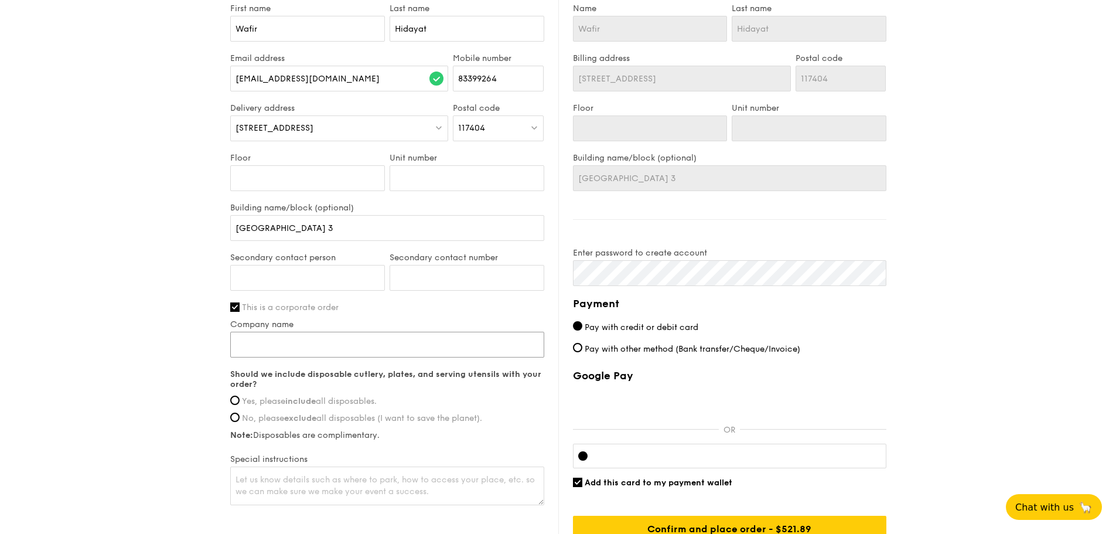
click at [306, 340] on input "Company name" at bounding box center [387, 344] width 314 height 26
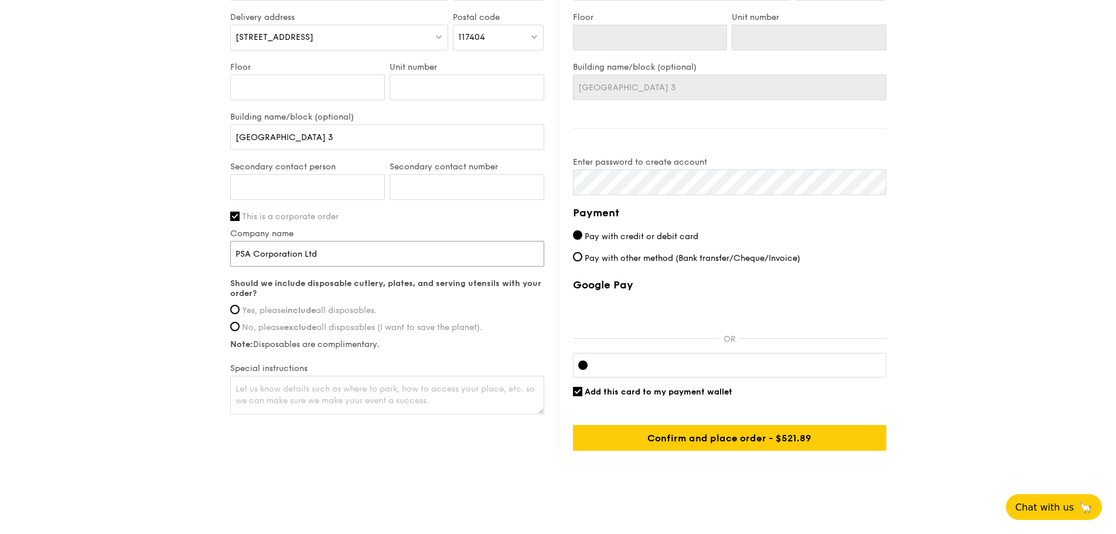
scroll to position [687, 0]
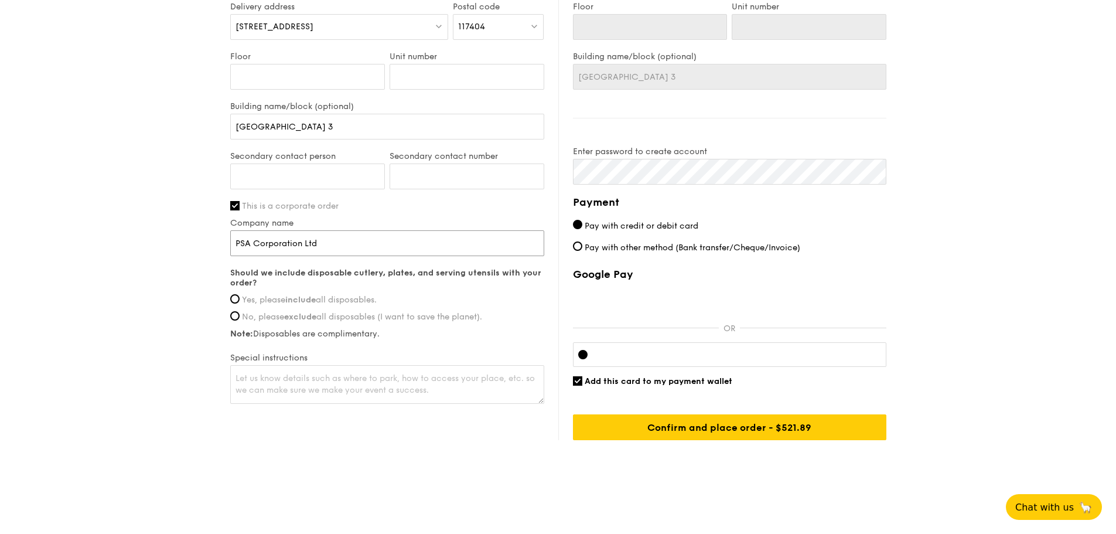
type input "PSA Corporation Ltd"
click at [244, 300] on span "Yes, please include all disposables." at bounding box center [309, 300] width 135 height 10
click at [240, 300] on input "Yes, please include all disposables." at bounding box center [234, 298] width 9 height 9
radio input "true"
click at [355, 375] on textarea at bounding box center [387, 384] width 314 height 39
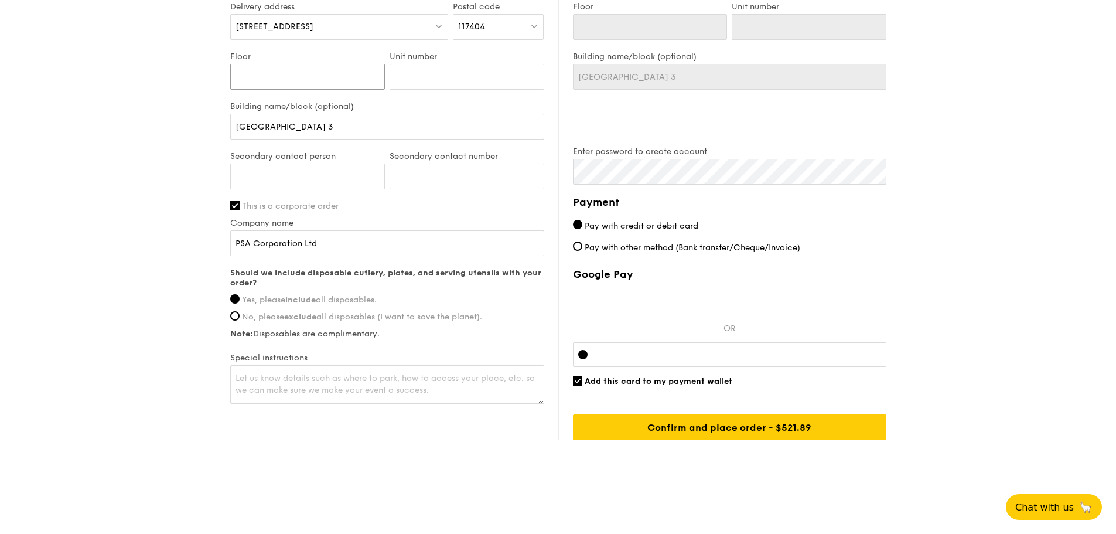
click at [355, 69] on input "Floor" at bounding box center [307, 77] width 155 height 26
type input "1"
click at [327, 372] on textarea at bounding box center [387, 384] width 314 height 39
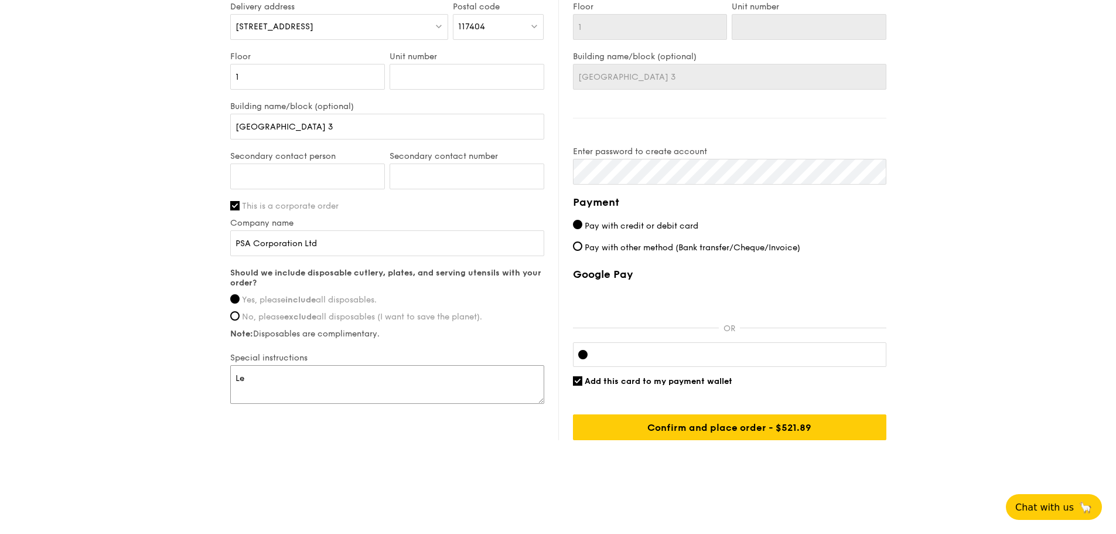
type textarea "L"
click at [423, 376] on textarea "Please meet at level 1 foyer, outside the turnstill. We will collect the food t…" at bounding box center [387, 384] width 314 height 39
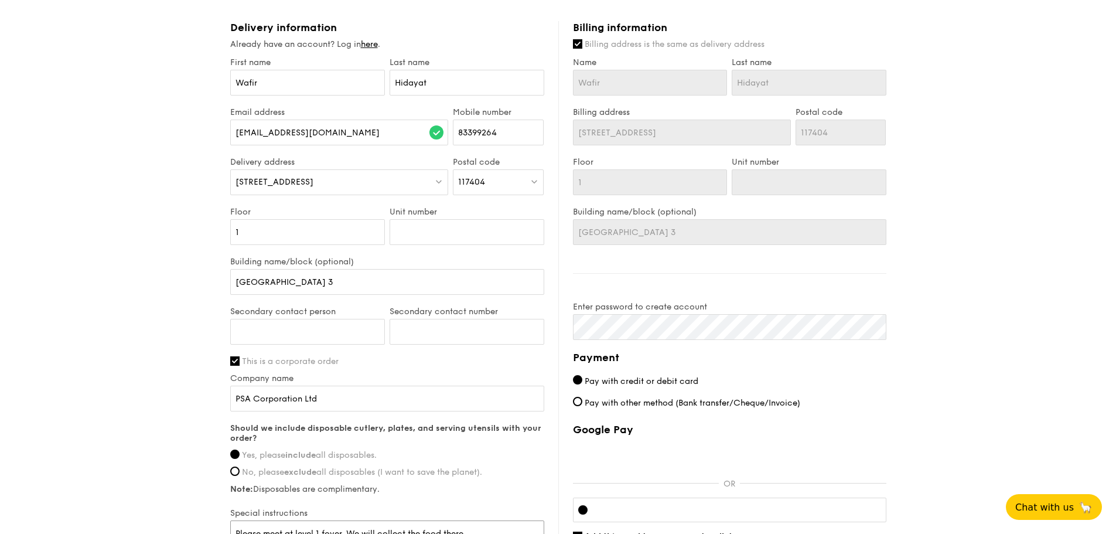
scroll to position [511, 0]
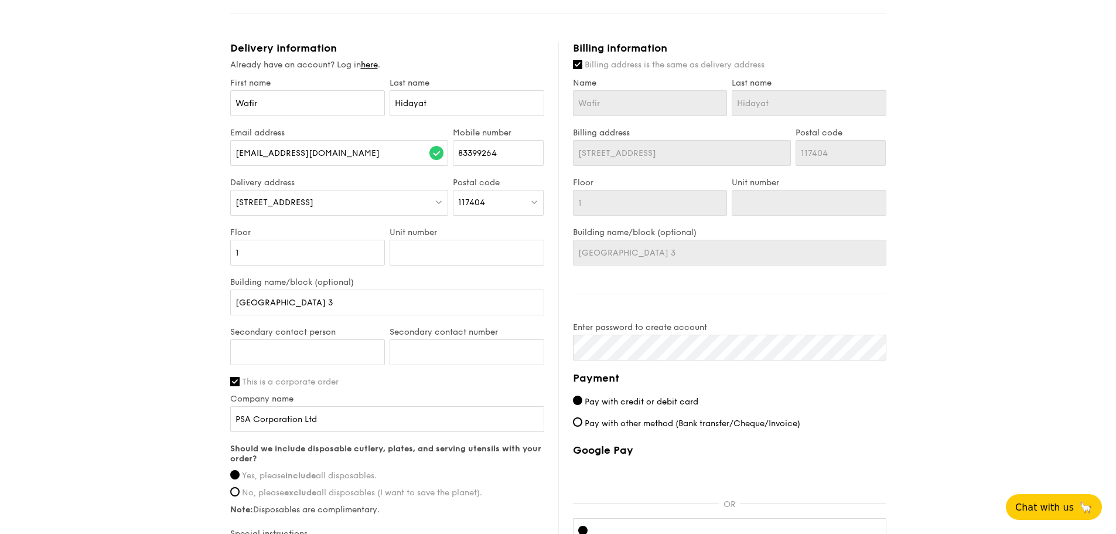
type textarea "Please meet at level 1 foyer. We will collect the food there"
click at [319, 357] on input "Secondary contact person" at bounding box center [307, 352] width 155 height 26
click at [317, 354] on input "Secondary contact person" at bounding box center [307, 352] width 155 height 26
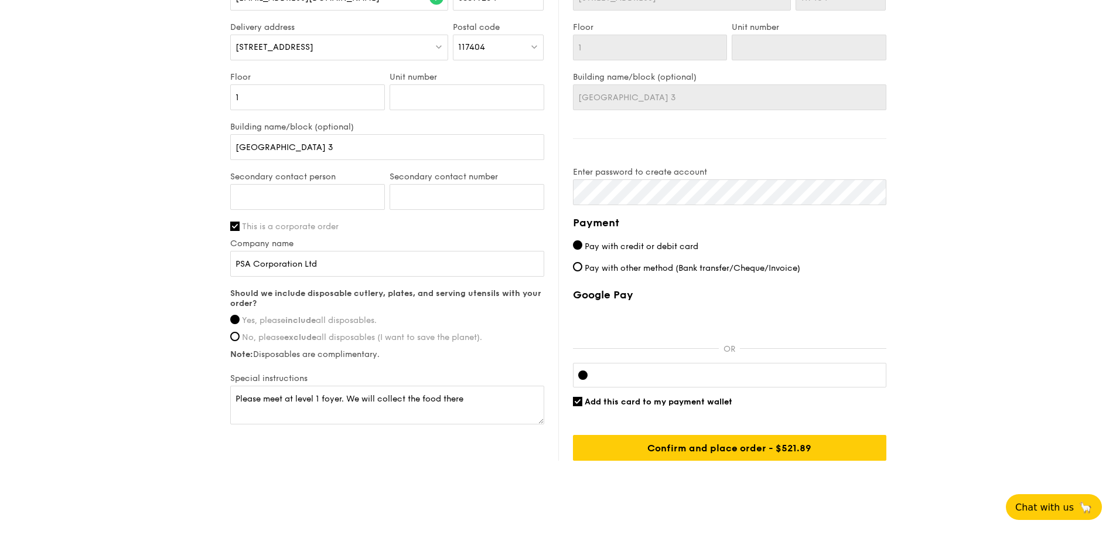
scroll to position [687, 0]
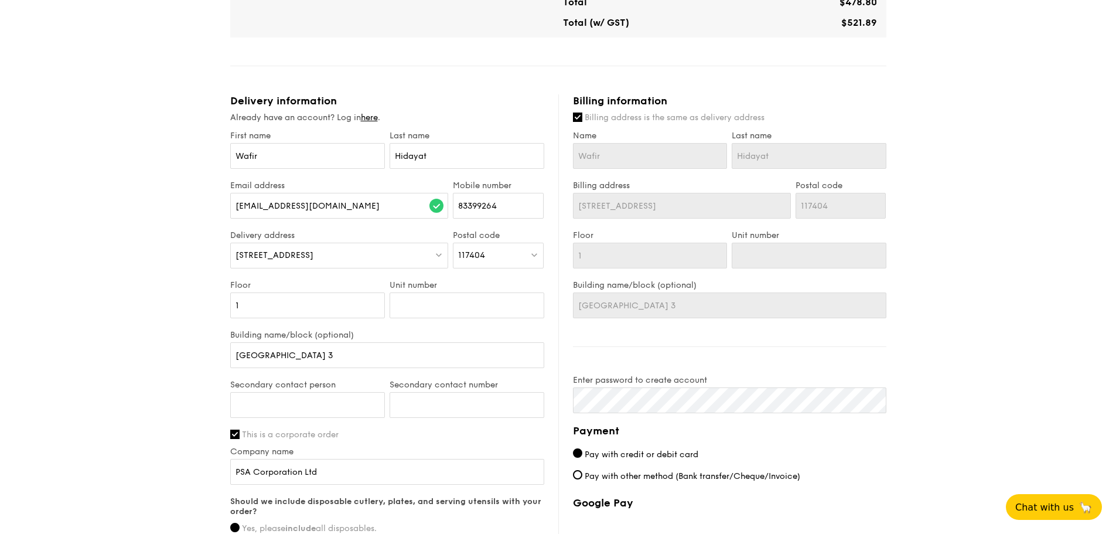
scroll to position [570, 0]
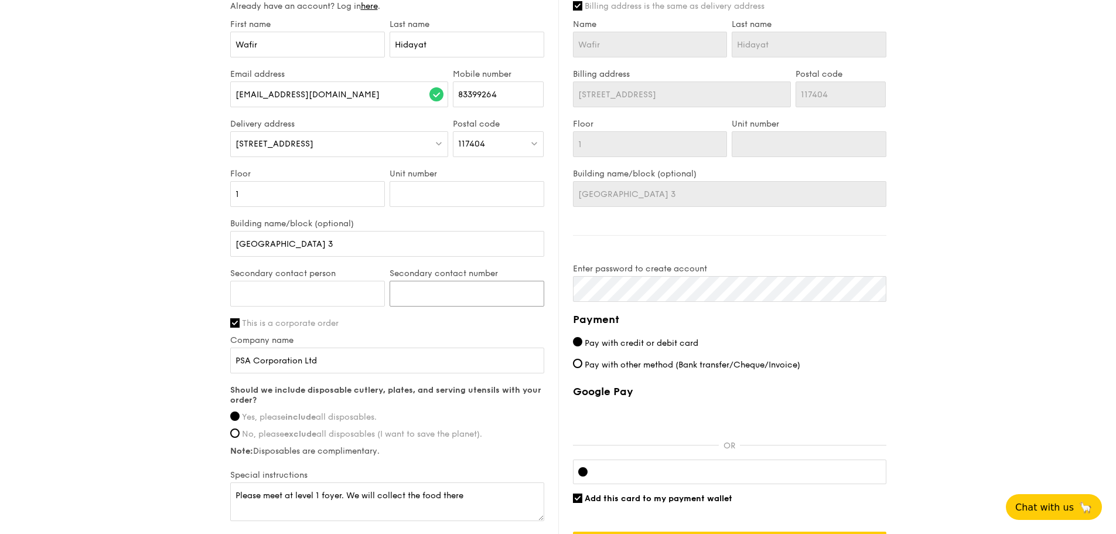
click at [492, 295] on input "Secondary contact number" at bounding box center [466, 294] width 155 height 26
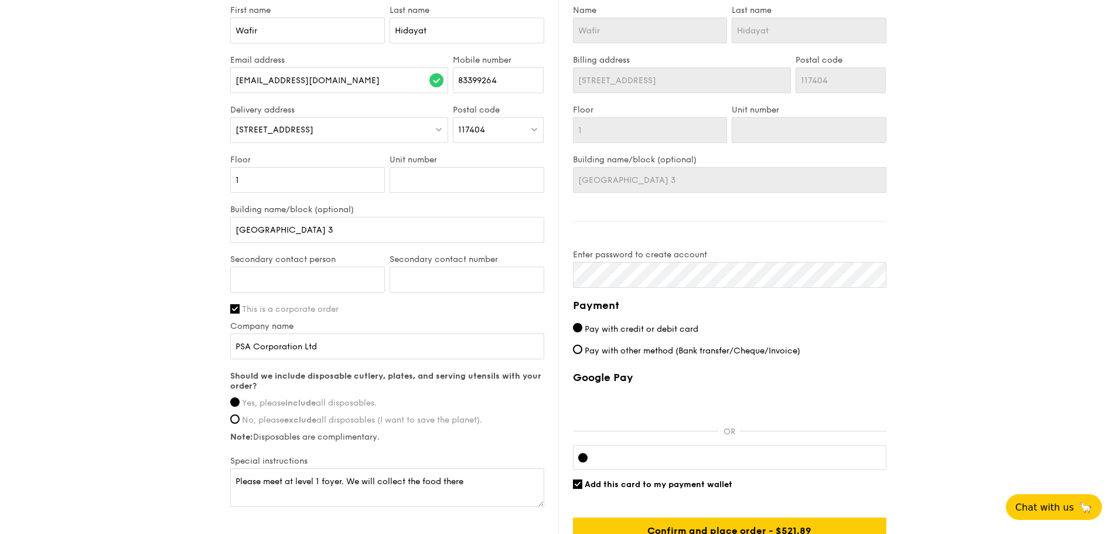
scroll to position [586, 0]
click at [473, 177] on input "Unit number" at bounding box center [466, 178] width 155 height 26
type input "-"
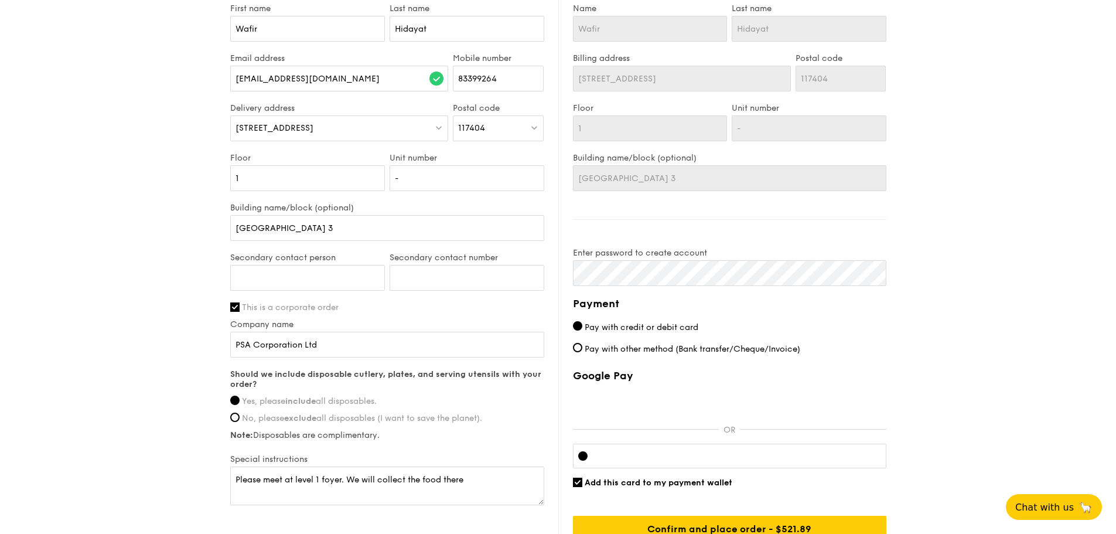
click at [72, 160] on div "1 - Select menu 2 - Select items 3 - Check out Regulars Serving time: Sep 18, 2…" at bounding box center [558, 1] width 1116 height 1174
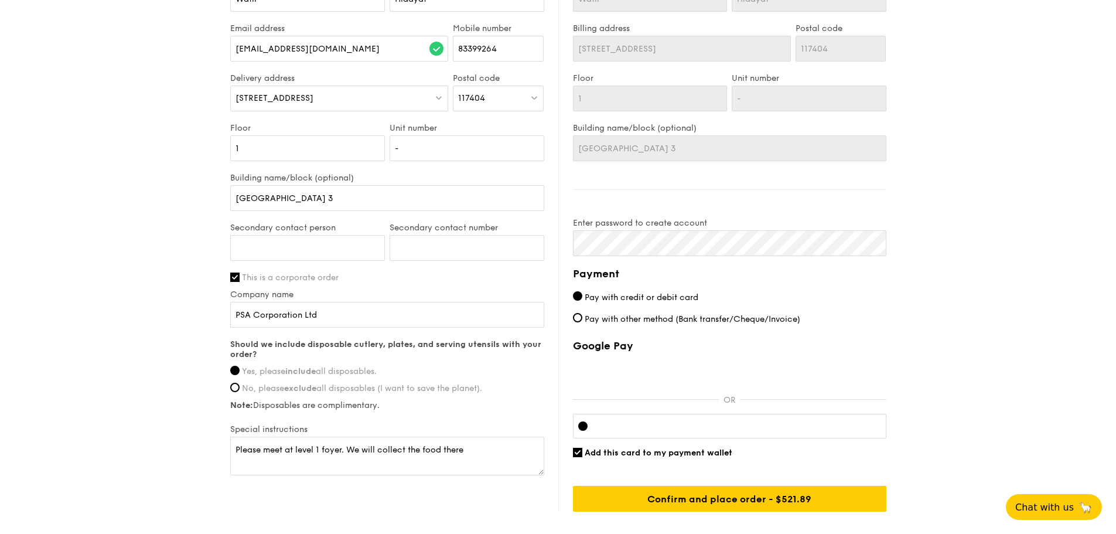
scroll to position [644, 0]
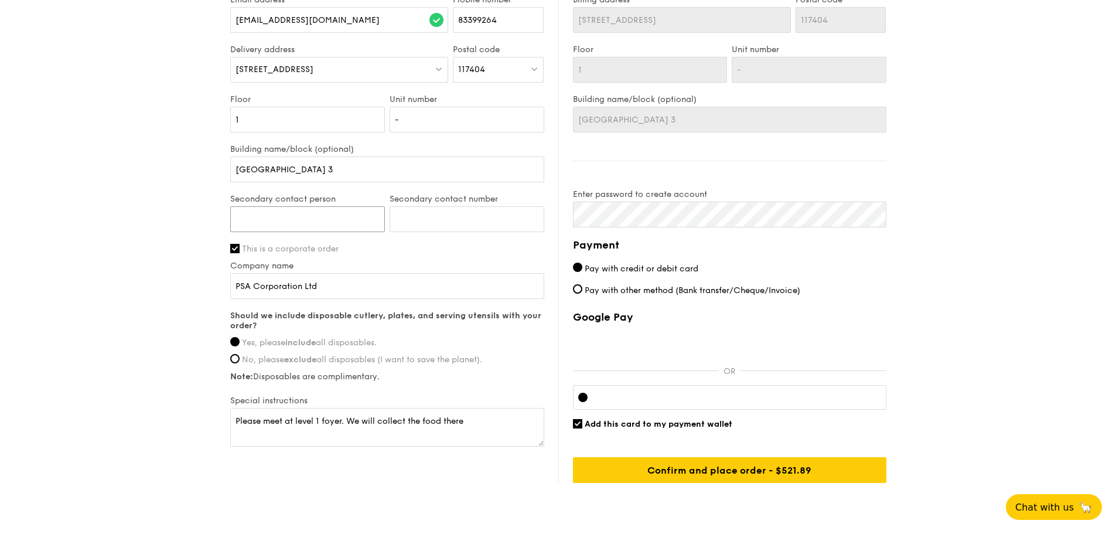
click at [295, 210] on input "Secondary contact person" at bounding box center [307, 219] width 155 height 26
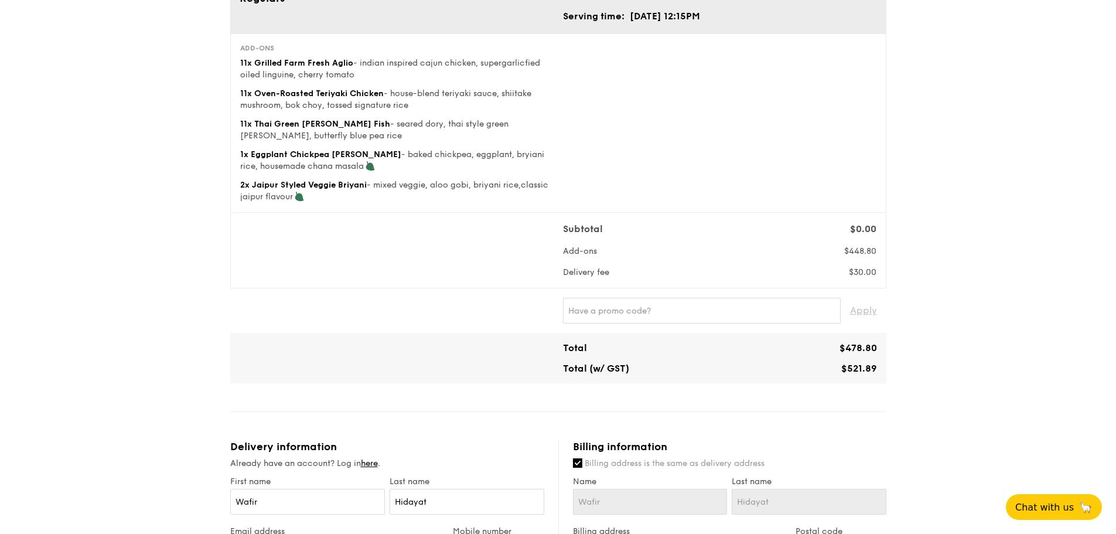
scroll to position [0, 0]
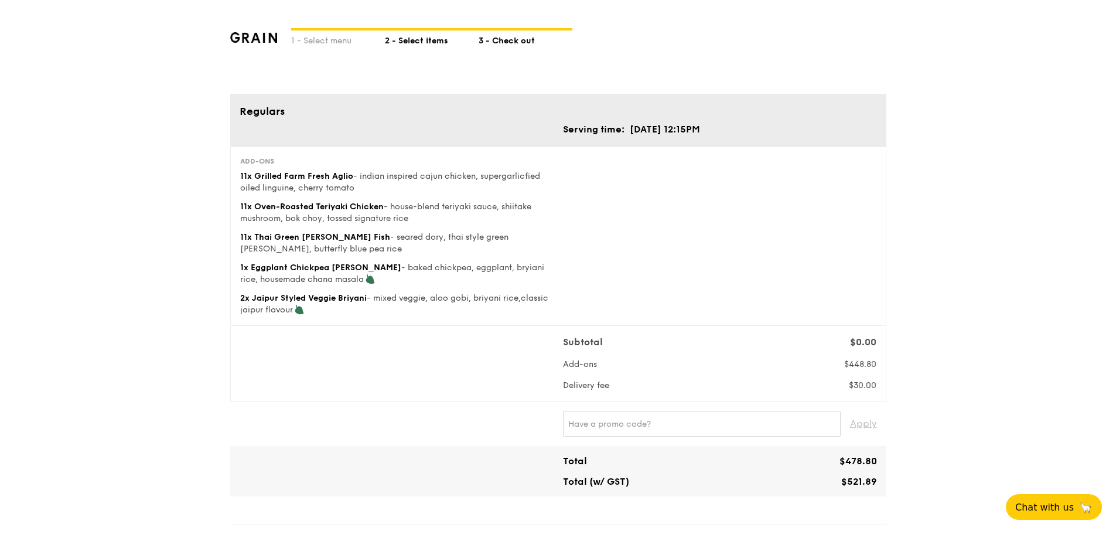
click at [416, 37] on div "2 - Select items" at bounding box center [432, 38] width 94 height 16
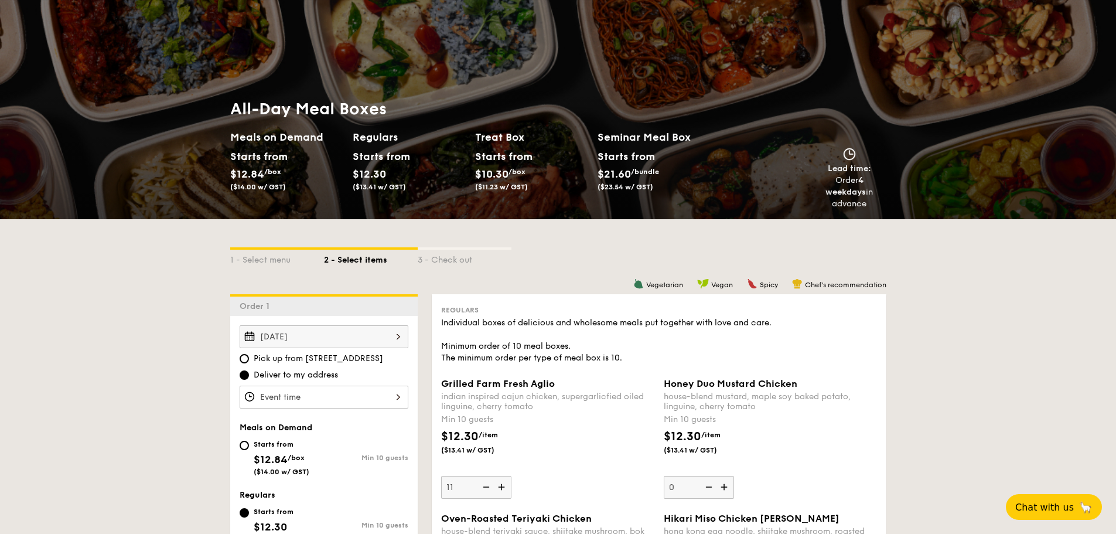
scroll to position [234, 0]
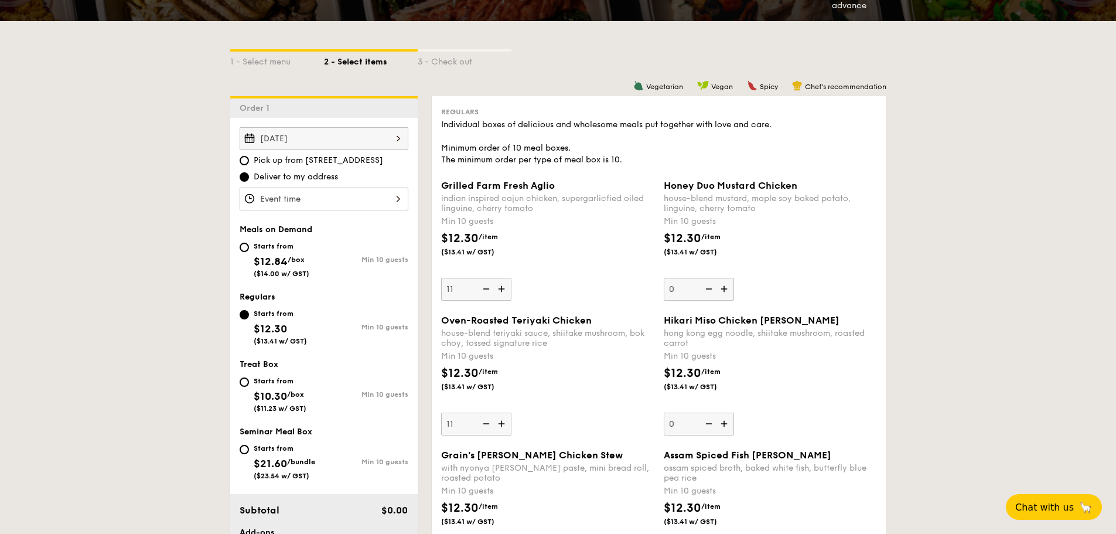
click at [381, 142] on div "Sep 18, 2025" at bounding box center [324, 138] width 169 height 23
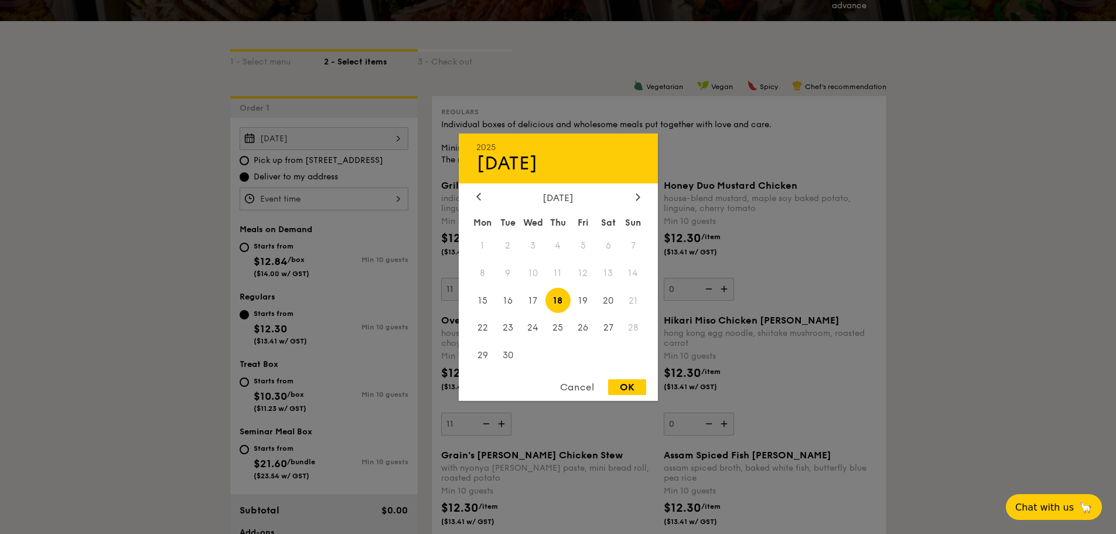
click at [380, 155] on div at bounding box center [558, 267] width 1116 height 534
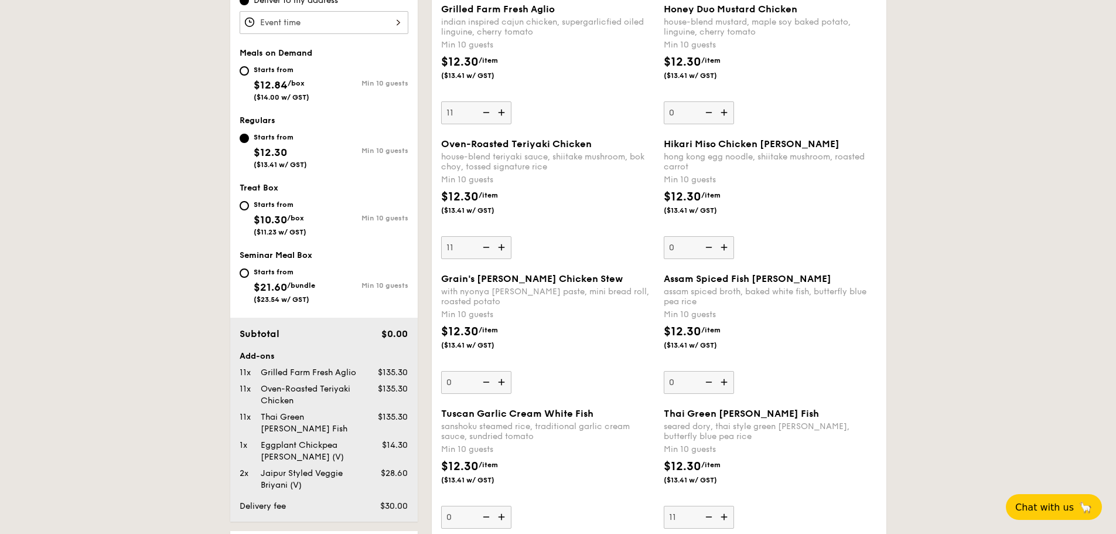
scroll to position [410, 0]
click at [361, 28] on div at bounding box center [324, 23] width 169 height 23
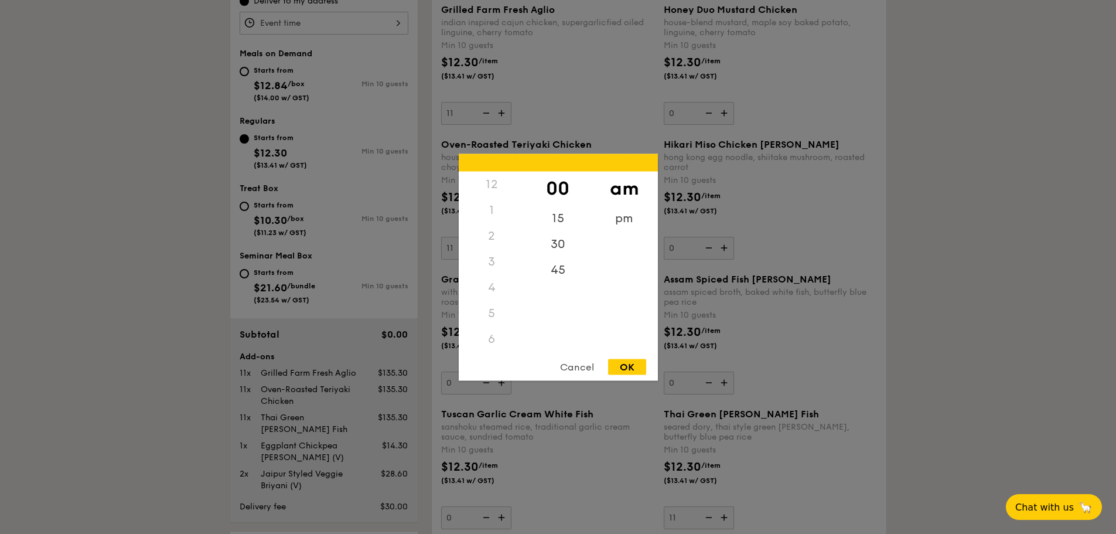
scroll to position [139, 0]
click at [630, 218] on div "pm" at bounding box center [624, 222] width 66 height 34
drag, startPoint x: 490, startPoint y: 282, endPoint x: 491, endPoint y: 243, distance: 38.7
click at [491, 243] on div "12 1 2 3 4 5 6 7 8 9 10 11" at bounding box center [492, 260] width 66 height 179
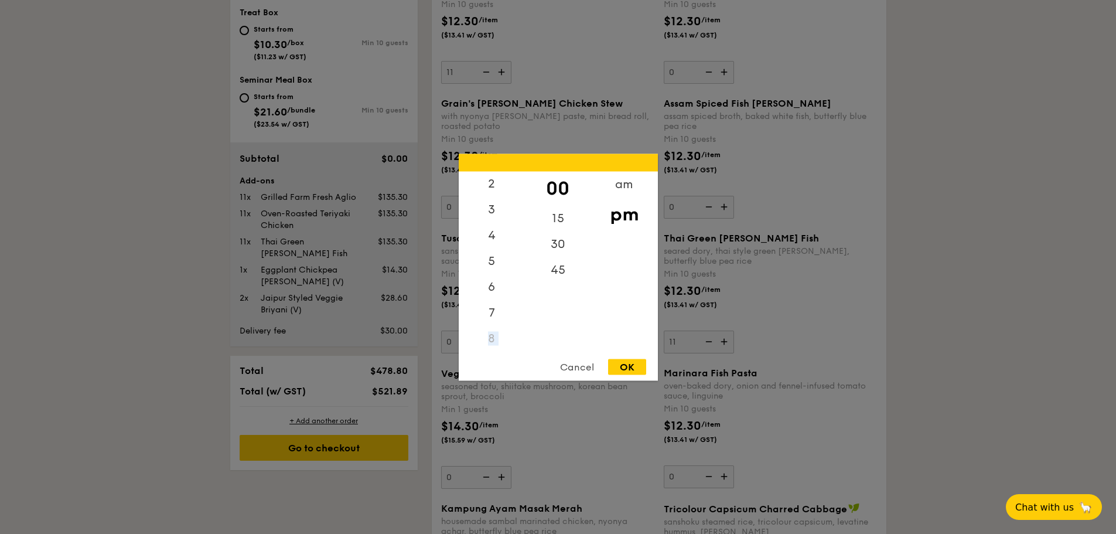
scroll to position [0, 0]
click at [490, 178] on div "12" at bounding box center [492, 188] width 66 height 34
click at [566, 243] on div "30" at bounding box center [558, 248] width 66 height 34
click at [625, 367] on div "OK" at bounding box center [627, 366] width 38 height 16
type input "12:30PM"
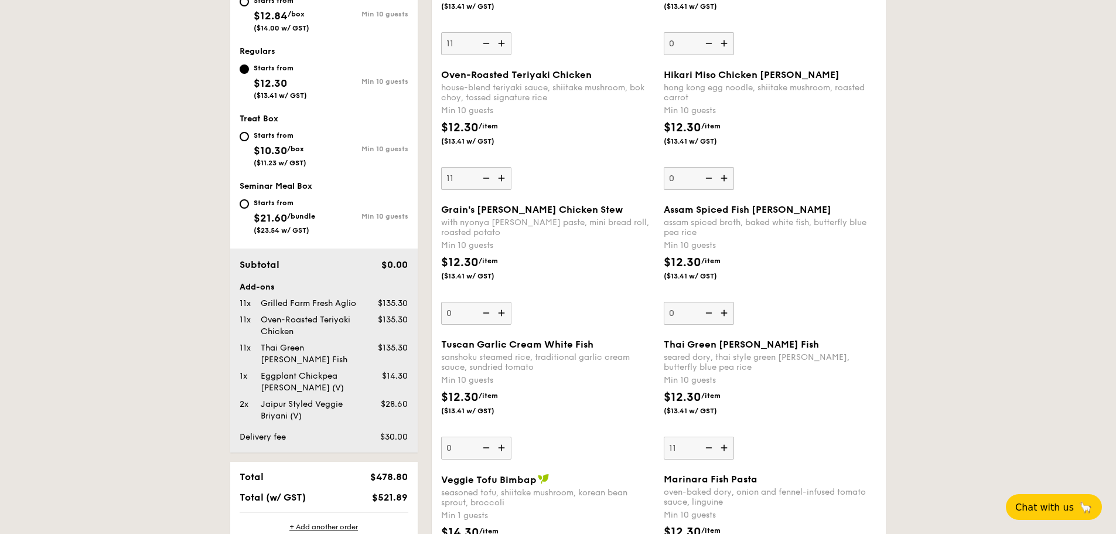
scroll to position [527, 0]
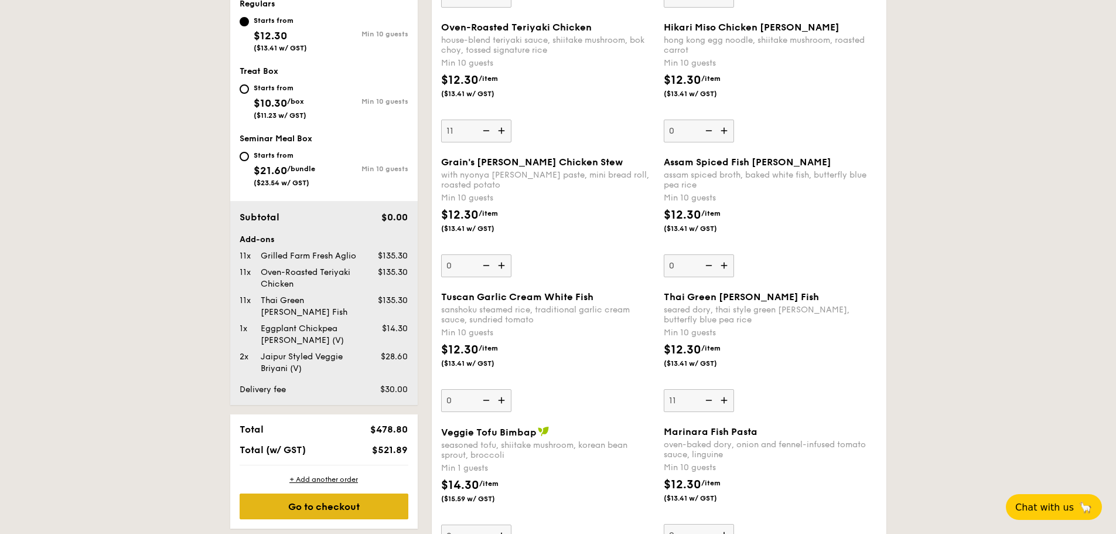
click at [336, 493] on div "Go to checkout" at bounding box center [324, 506] width 169 height 26
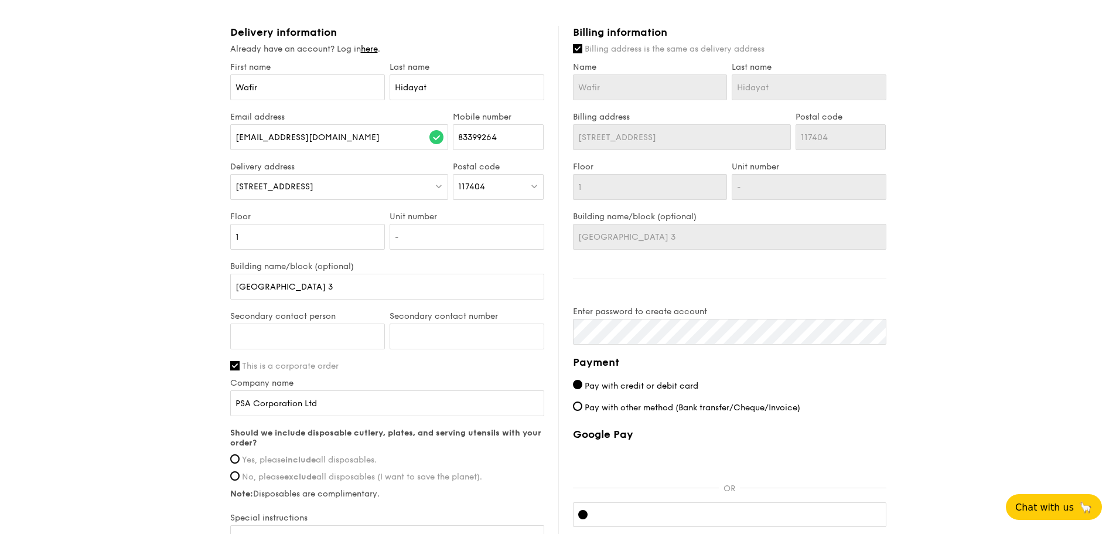
scroll to position [586, 0]
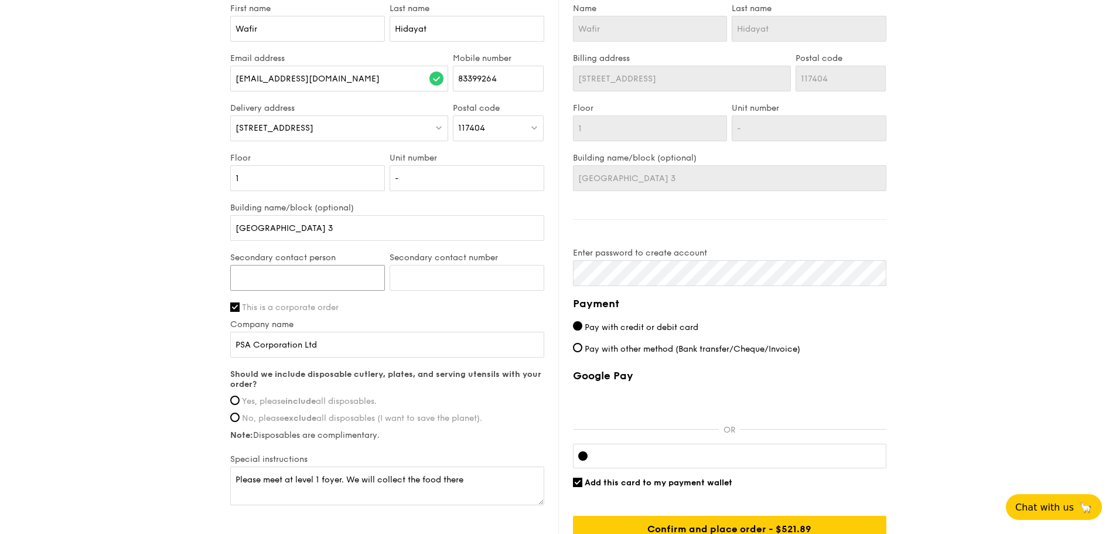
click at [317, 273] on input "Secondary contact person" at bounding box center [307, 278] width 155 height 26
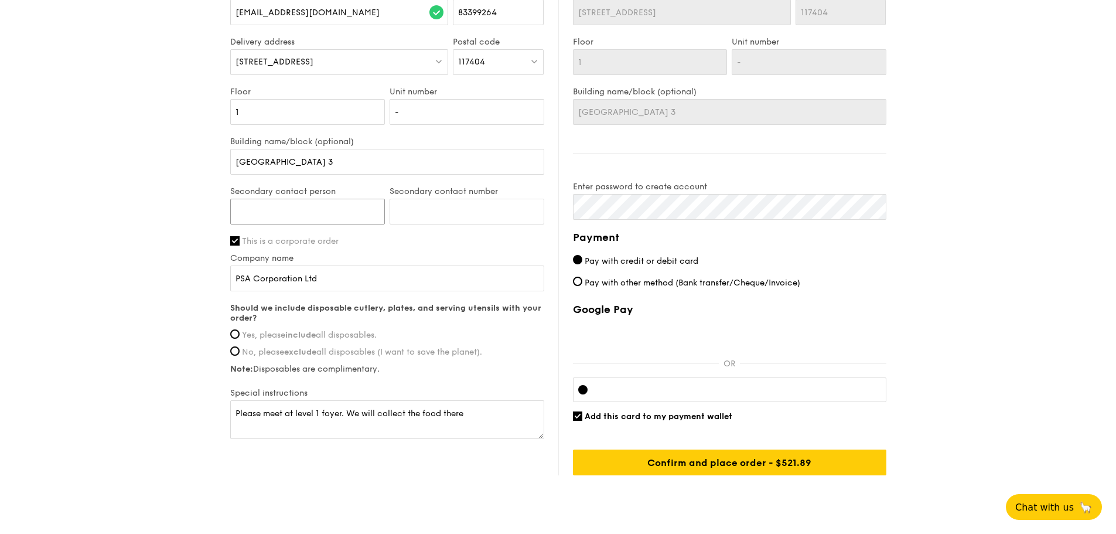
scroll to position [687, 0]
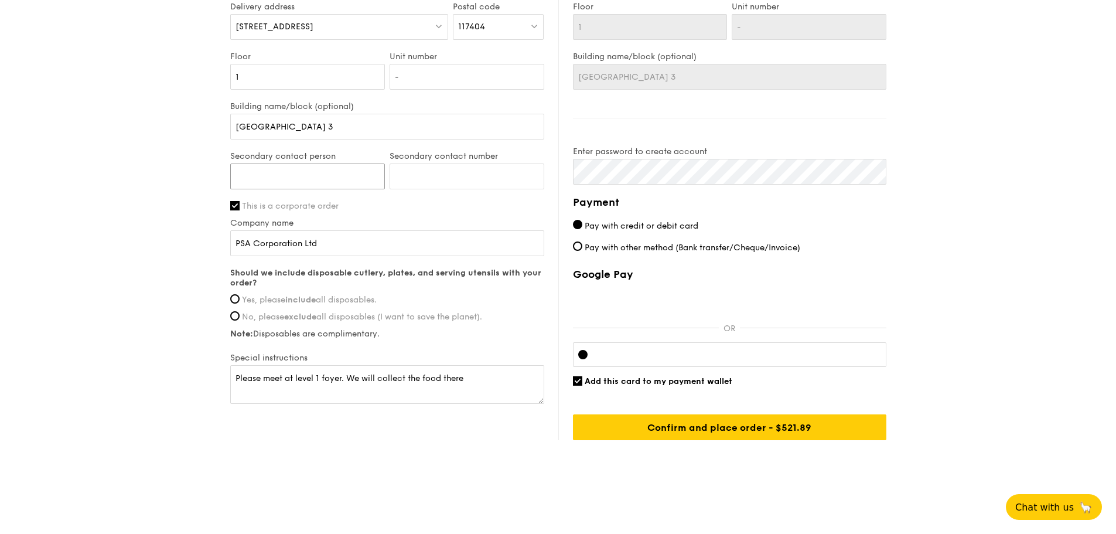
click at [293, 174] on input "Secondary contact person" at bounding box center [307, 176] width 155 height 26
click at [503, 184] on input "Secondary contact number" at bounding box center [466, 176] width 155 height 26
type input "96178793"
click at [324, 176] on input "Secondary contact person" at bounding box center [307, 176] width 155 height 26
click at [323, 175] on input "Secondary contact person" at bounding box center [307, 176] width 155 height 26
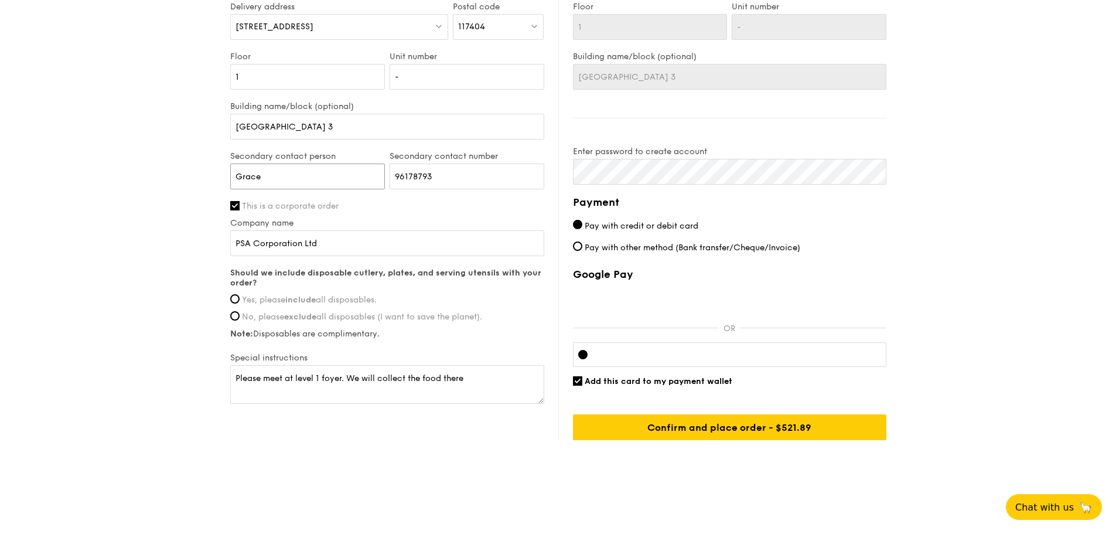
type input "Grace"
click at [249, 299] on span "Yes, please include all disposables." at bounding box center [309, 300] width 135 height 10
click at [240, 299] on input "Yes, please include all disposables." at bounding box center [234, 298] width 9 height 9
radio input "true"
click at [729, 359] on iframe at bounding box center [739, 354] width 284 height 9
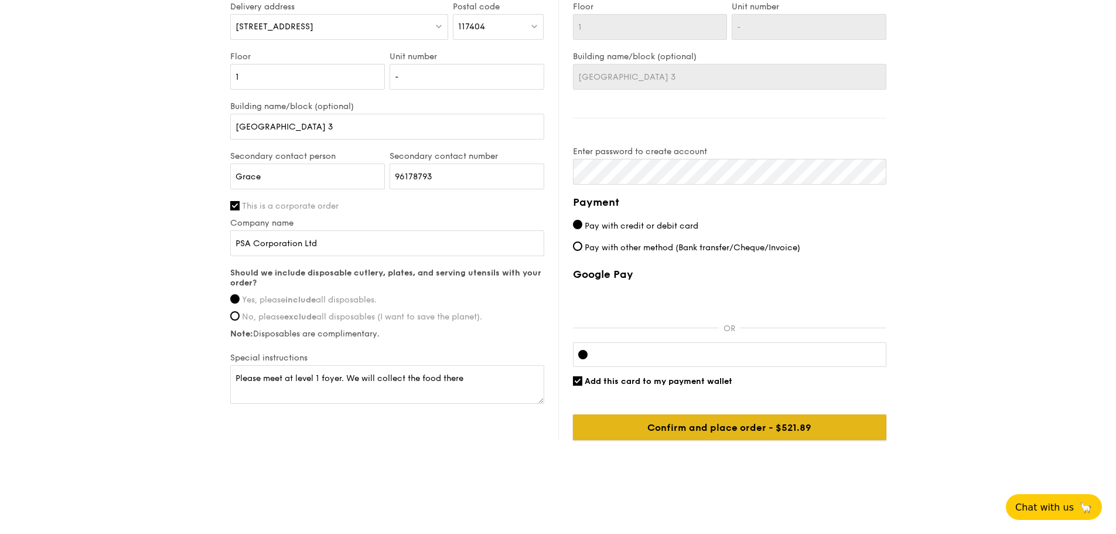
click at [816, 420] on input "Confirm and place order - $521.89" at bounding box center [729, 427] width 313 height 26
click at [752, 422] on input "Confirm and place order - $521.89" at bounding box center [729, 427] width 313 height 26
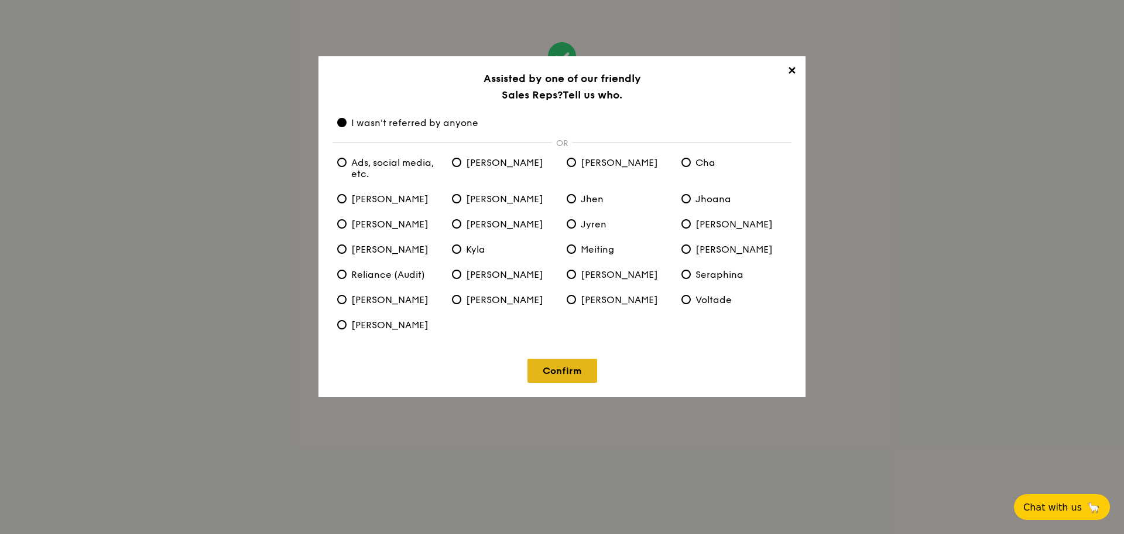
click at [565, 373] on link "Confirm" at bounding box center [563, 370] width 70 height 24
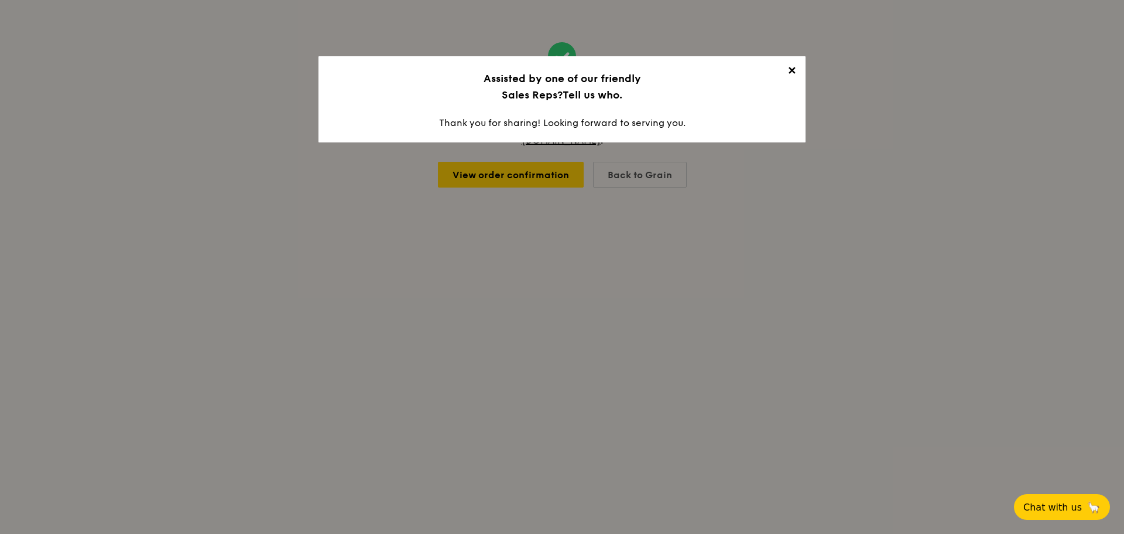
click at [788, 73] on span "✕" at bounding box center [792, 72] width 16 height 16
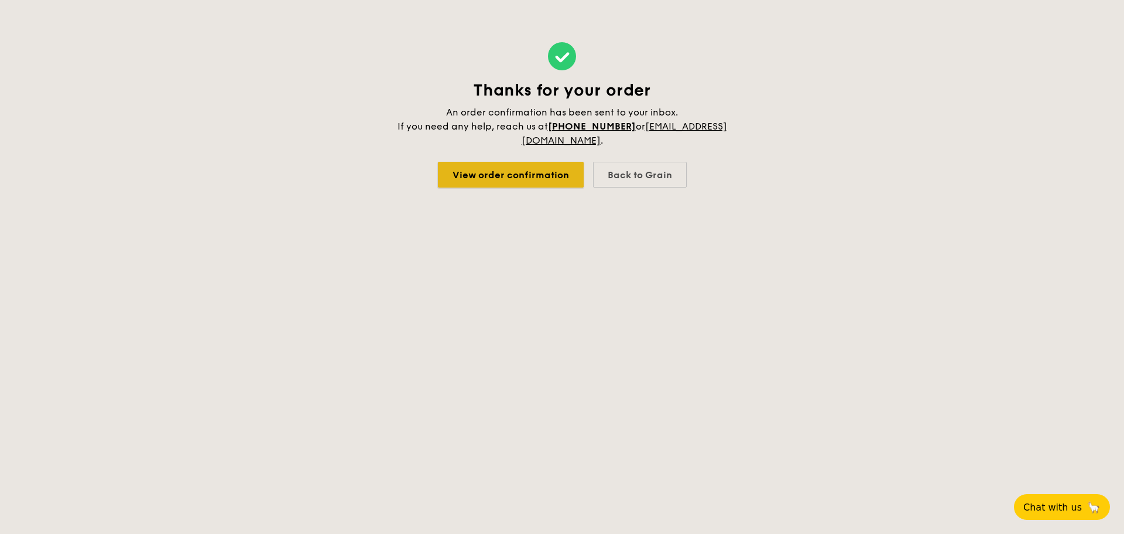
click at [522, 169] on link "View order confirmation" at bounding box center [511, 175] width 146 height 26
click at [565, 178] on link "View order confirmation" at bounding box center [511, 175] width 146 height 26
click at [661, 174] on div "Back to Grain" at bounding box center [640, 175] width 94 height 26
select select
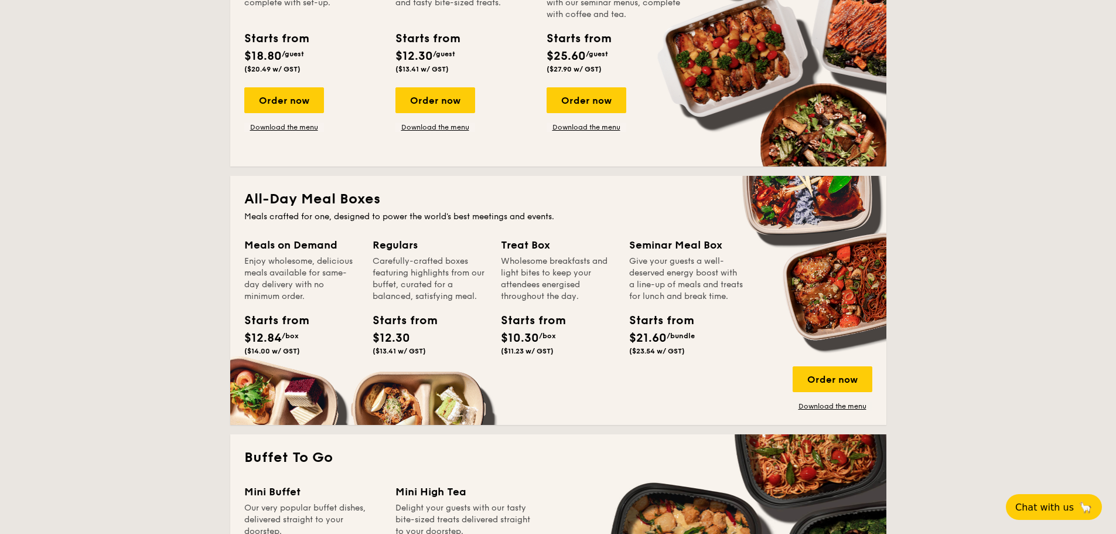
scroll to position [351, 0]
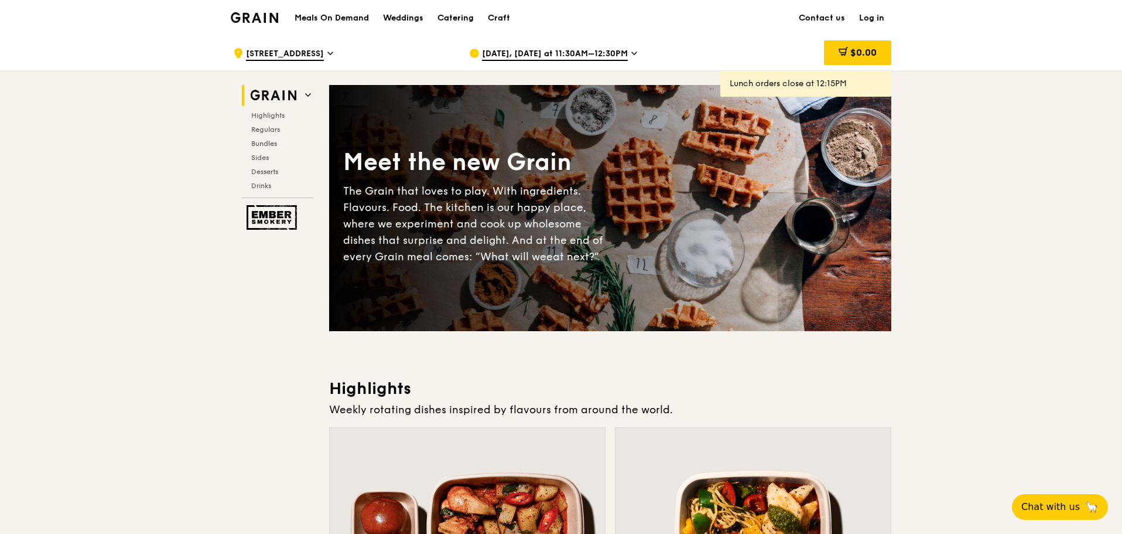
click at [451, 14] on div "Catering" at bounding box center [455, 18] width 36 height 35
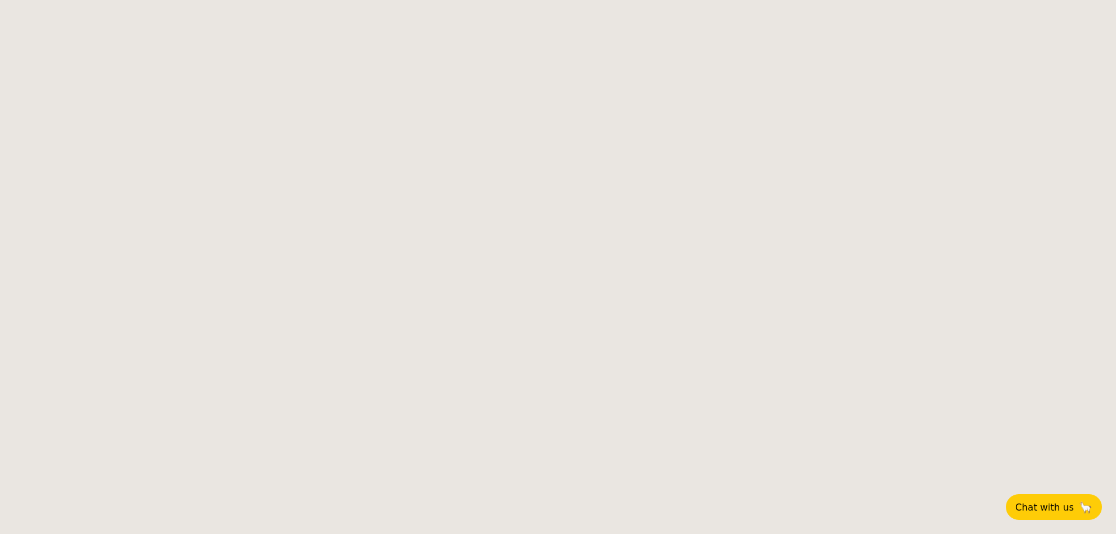
select select
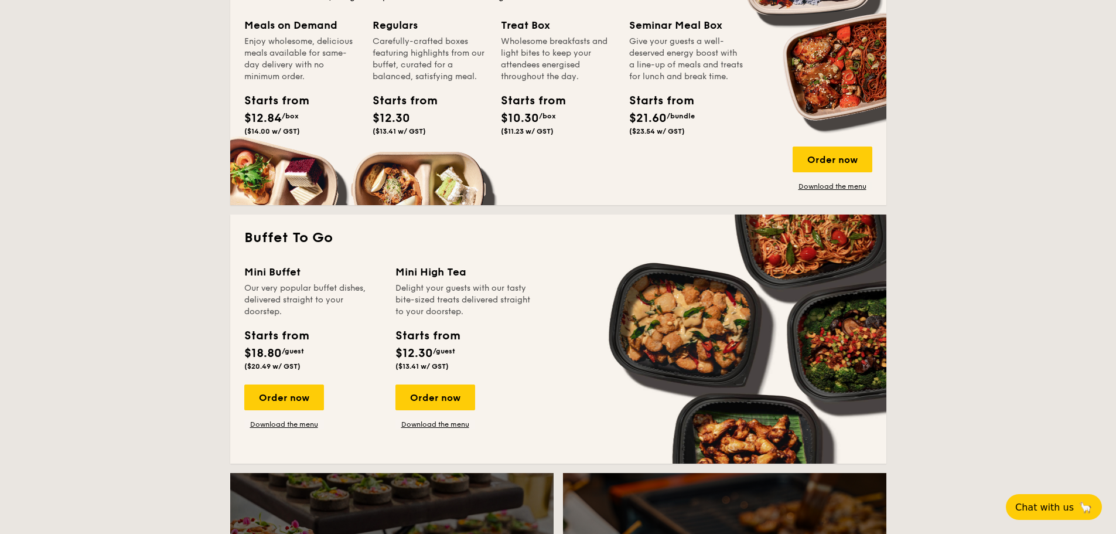
scroll to position [586, 0]
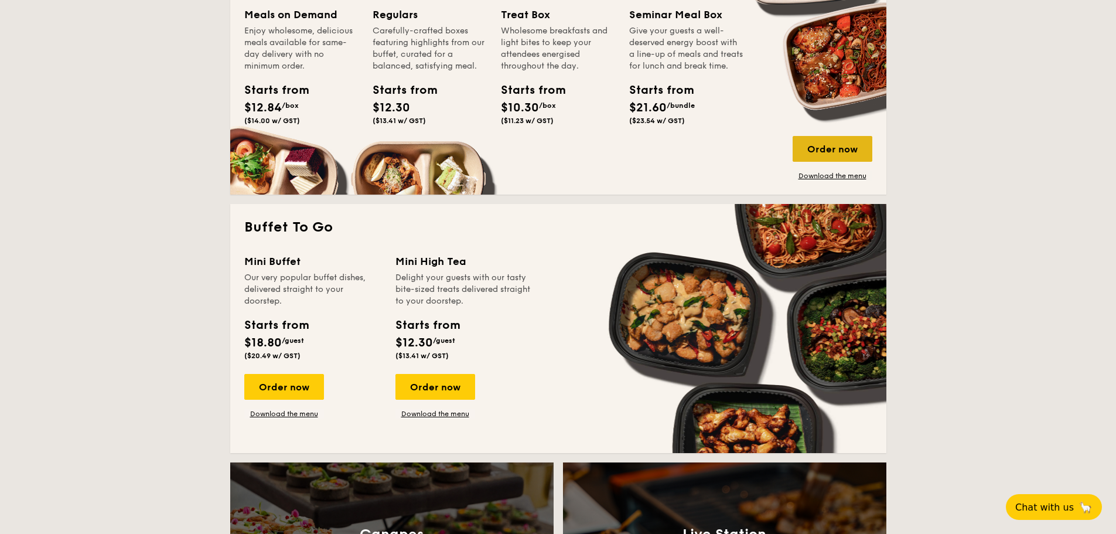
click at [846, 139] on div "Order now" at bounding box center [832, 149] width 80 height 26
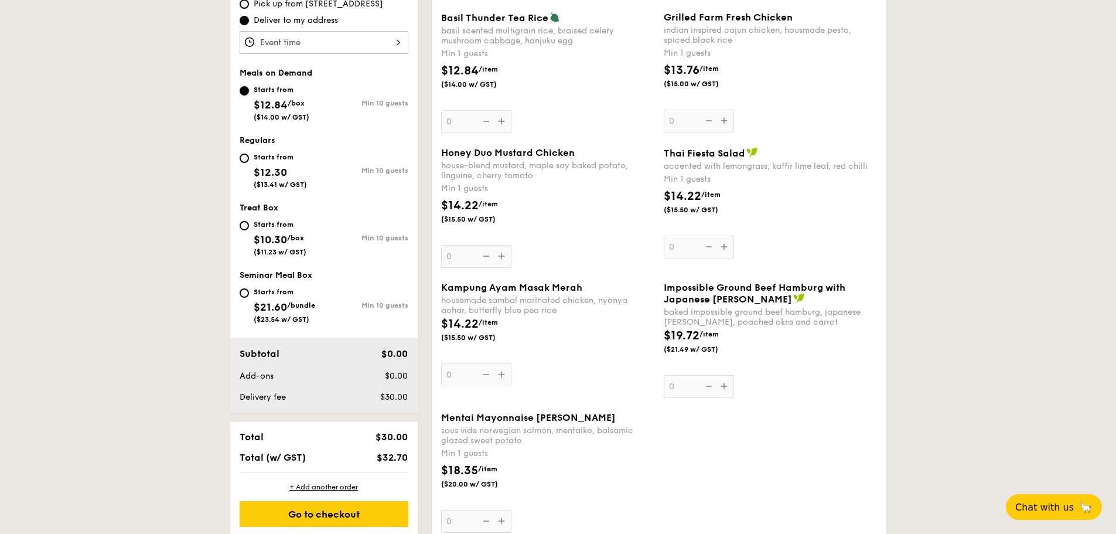
scroll to position [234, 0]
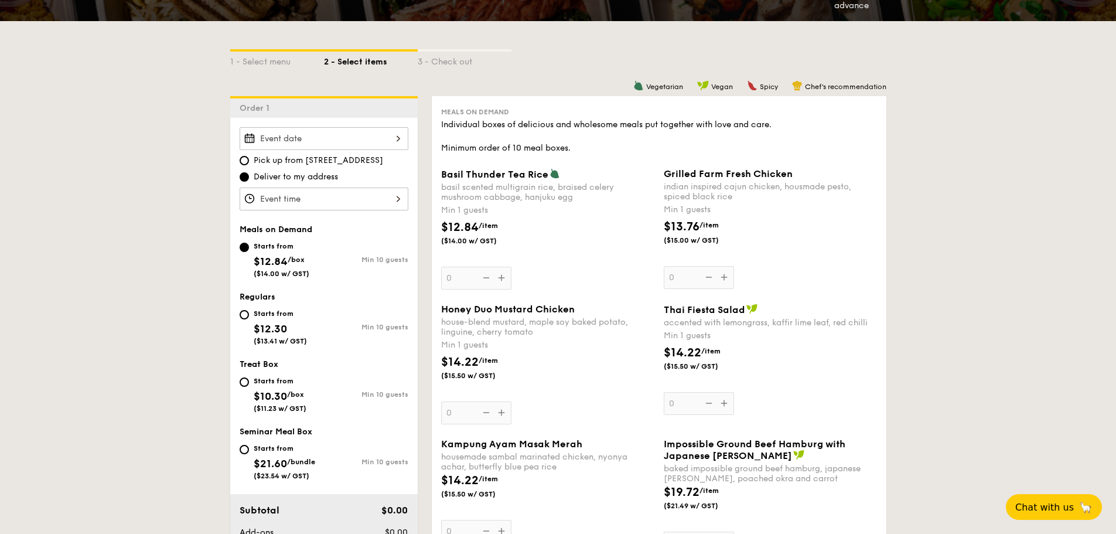
click at [381, 161] on span "Pick up from [STREET_ADDRESS]" at bounding box center [318, 161] width 129 height 12
click at [249, 161] on input "Pick up from 5 Burn Road #05-01" at bounding box center [244, 160] width 9 height 9
radio input "true"
click at [324, 172] on span "Deliver to my address" at bounding box center [296, 177] width 84 height 12
click at [249, 172] on input "Deliver to my address" at bounding box center [244, 176] width 9 height 9
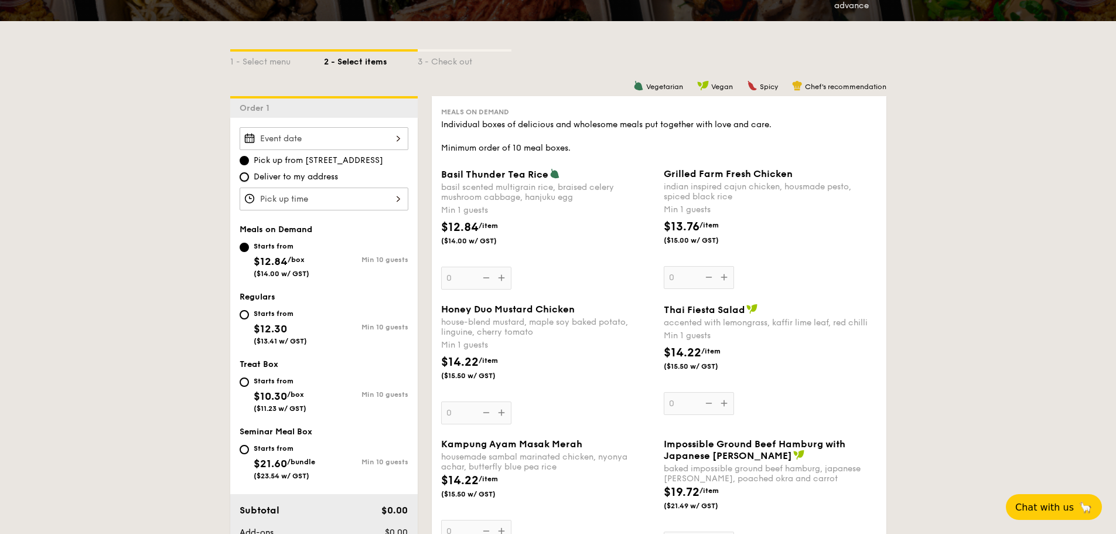
radio input "true"
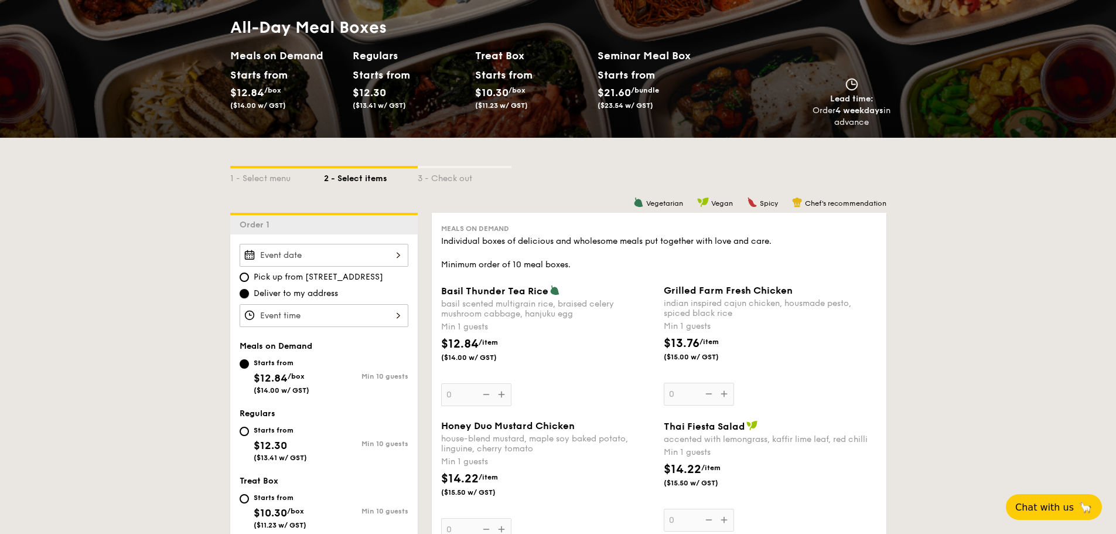
scroll to position [0, 0]
